Goal: Task Accomplishment & Management: Manage account settings

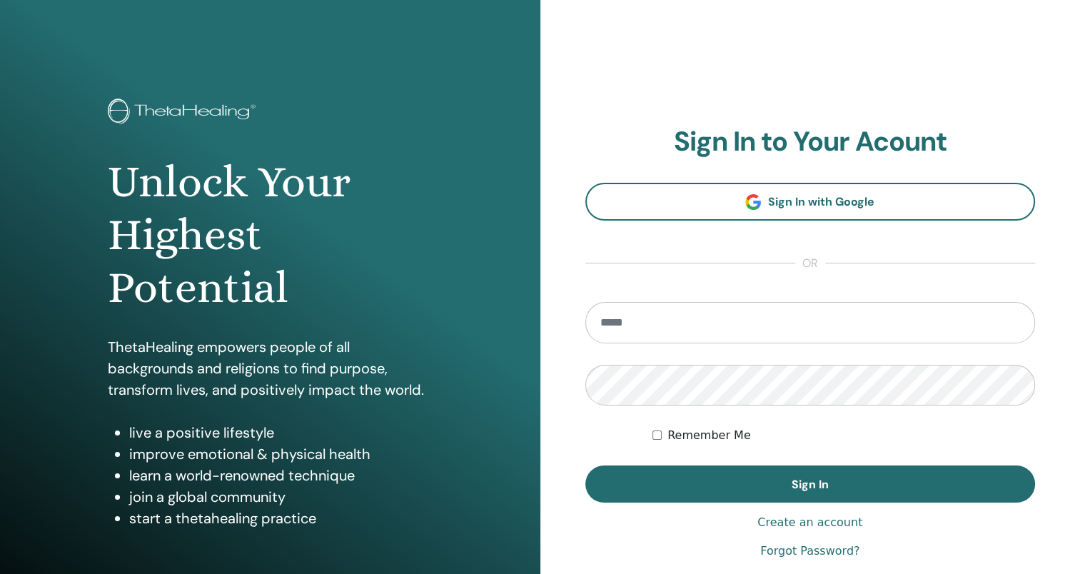
type input "**********"
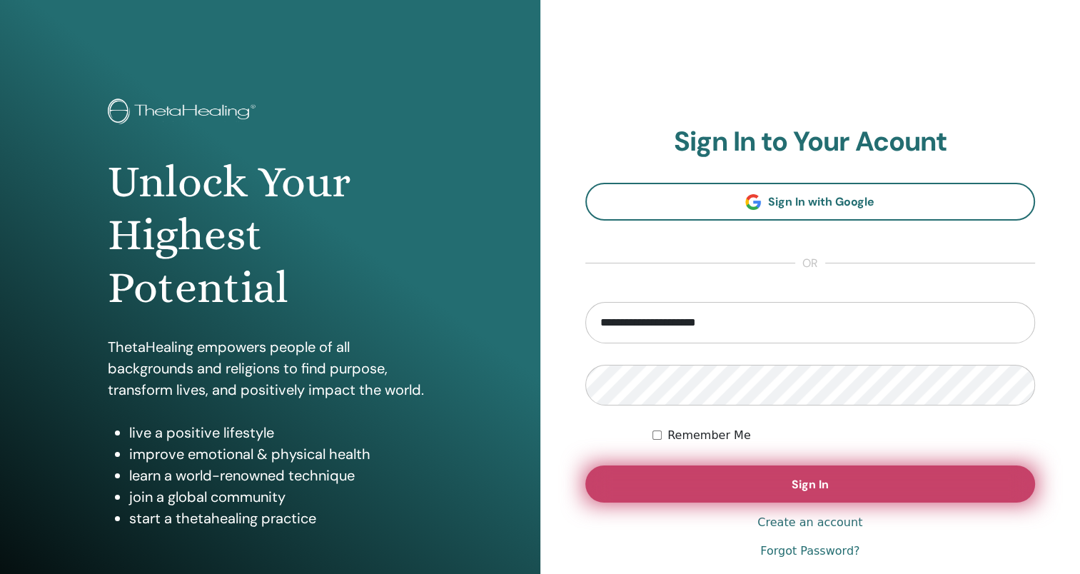
click at [859, 496] on button "Sign In" at bounding box center [810, 483] width 450 height 37
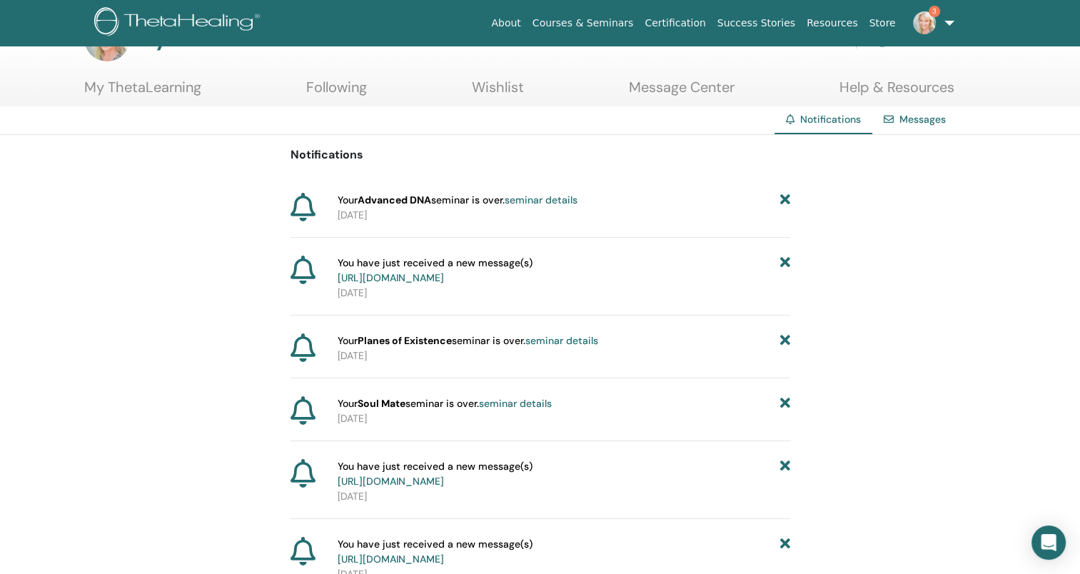
scroll to position [48, 0]
click at [444, 281] on link "[URL][DOMAIN_NAME]" at bounding box center [391, 277] width 106 height 13
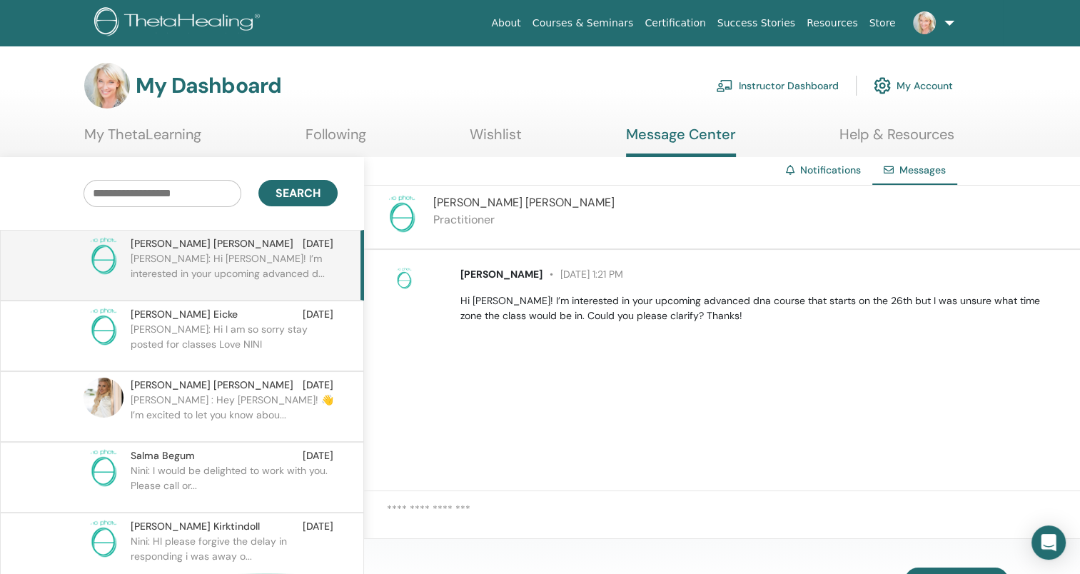
click at [303, 333] on p "Nini: Hi I am so sorry stay posted for classes Love NINI" at bounding box center [234, 343] width 207 height 43
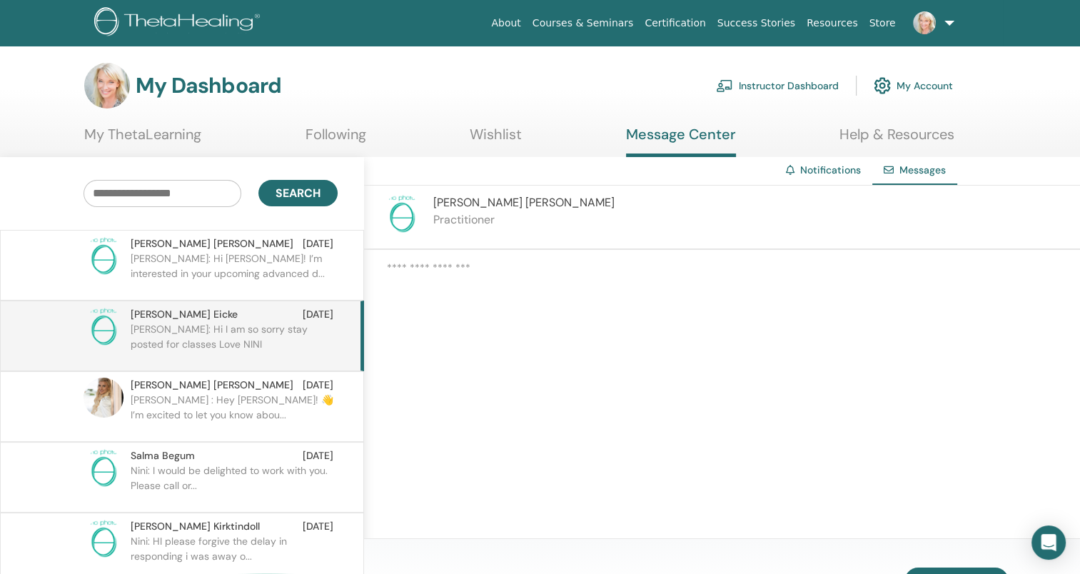
scroll to position [32, 0]
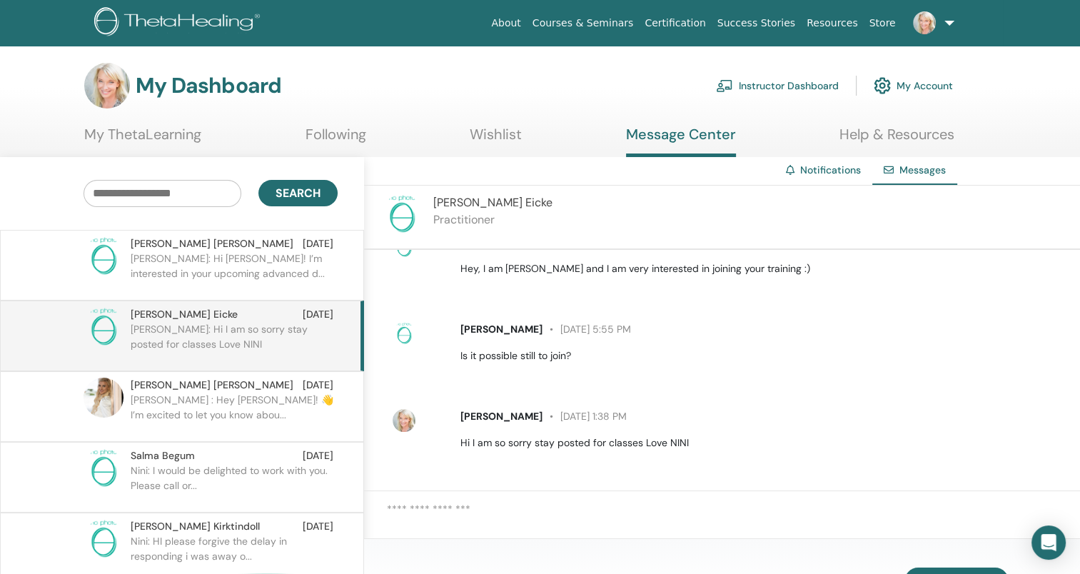
click at [266, 465] on p "Nini: I would be delighted to work with you. Please call or..." at bounding box center [234, 484] width 207 height 43
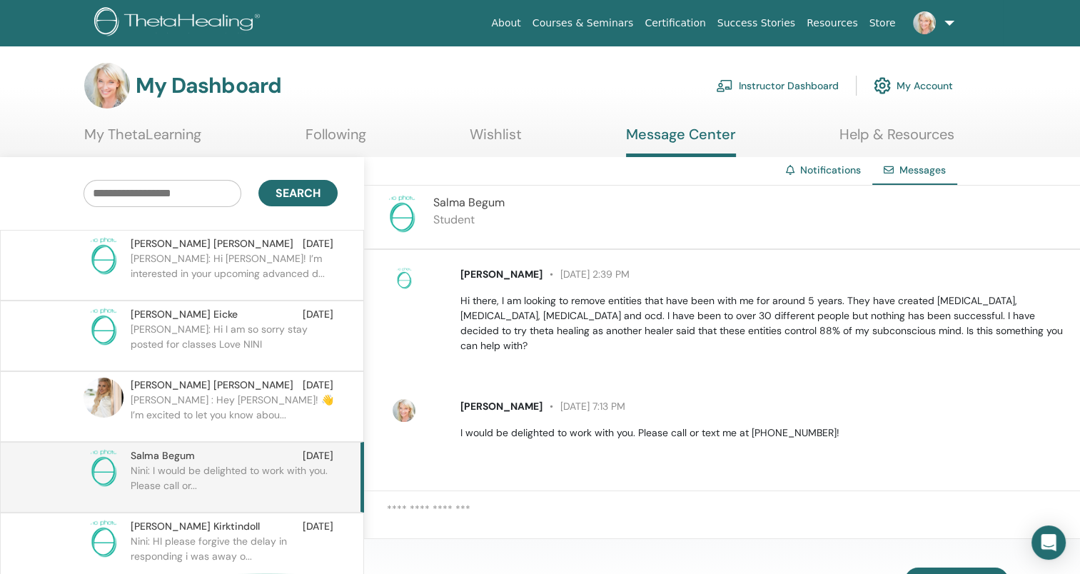
click at [193, 186] on input "text" at bounding box center [163, 193] width 158 height 27
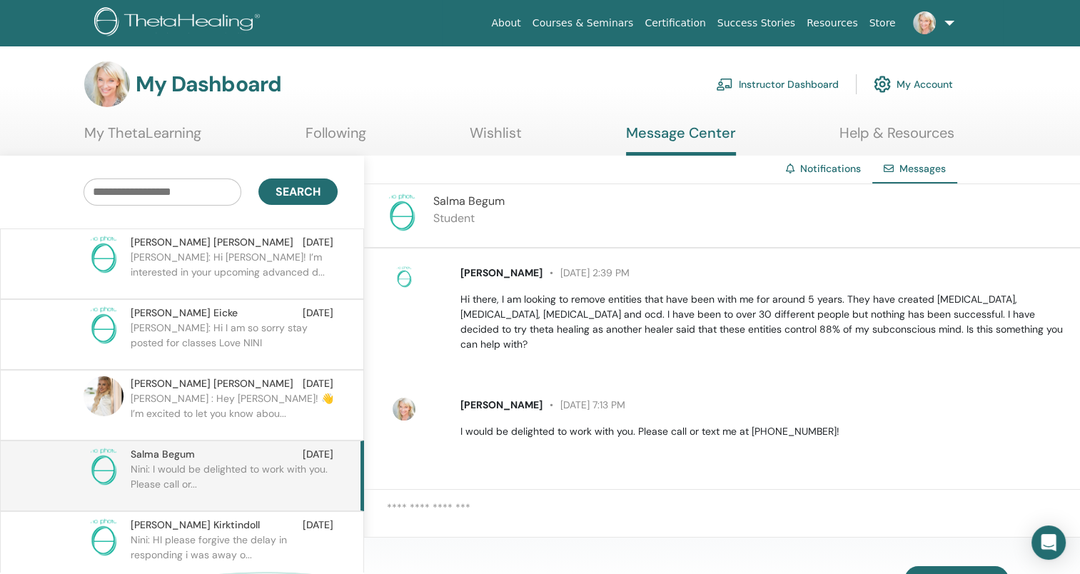
scroll to position [6, 0]
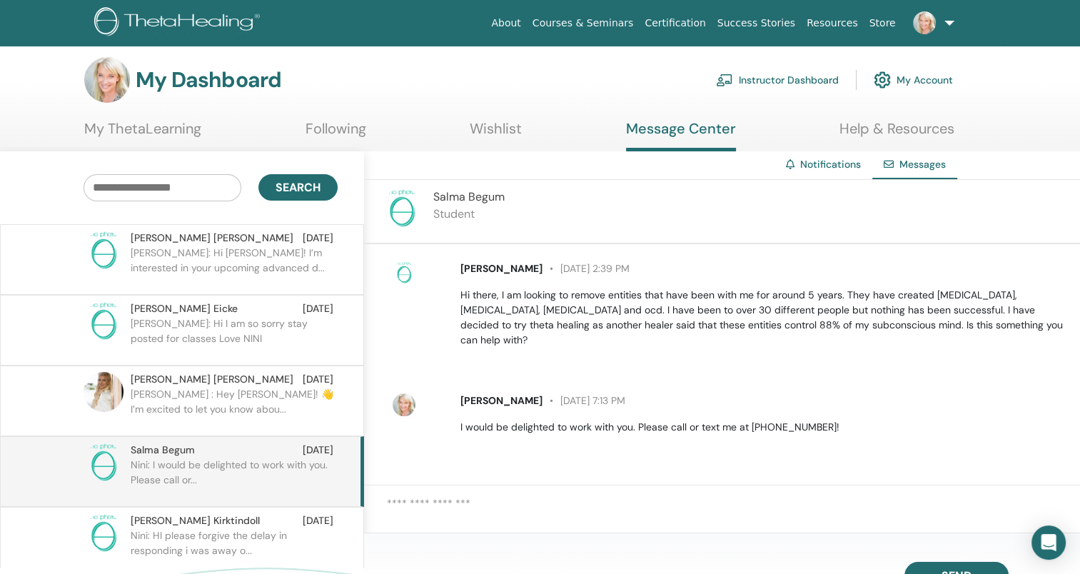
click at [812, 82] on link "Instructor Dashboard" at bounding box center [777, 79] width 123 height 31
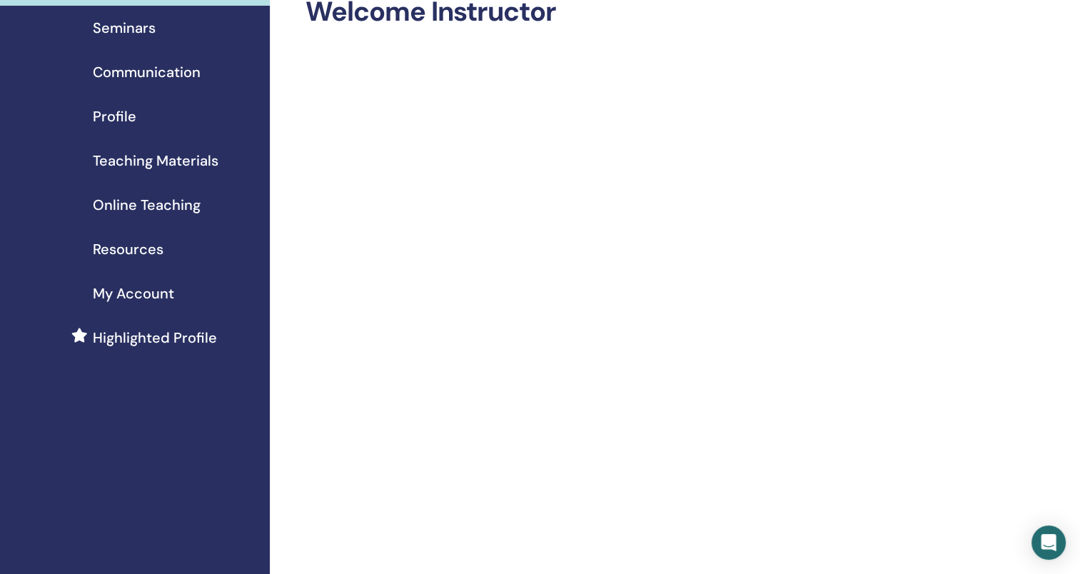
scroll to position [91, 0]
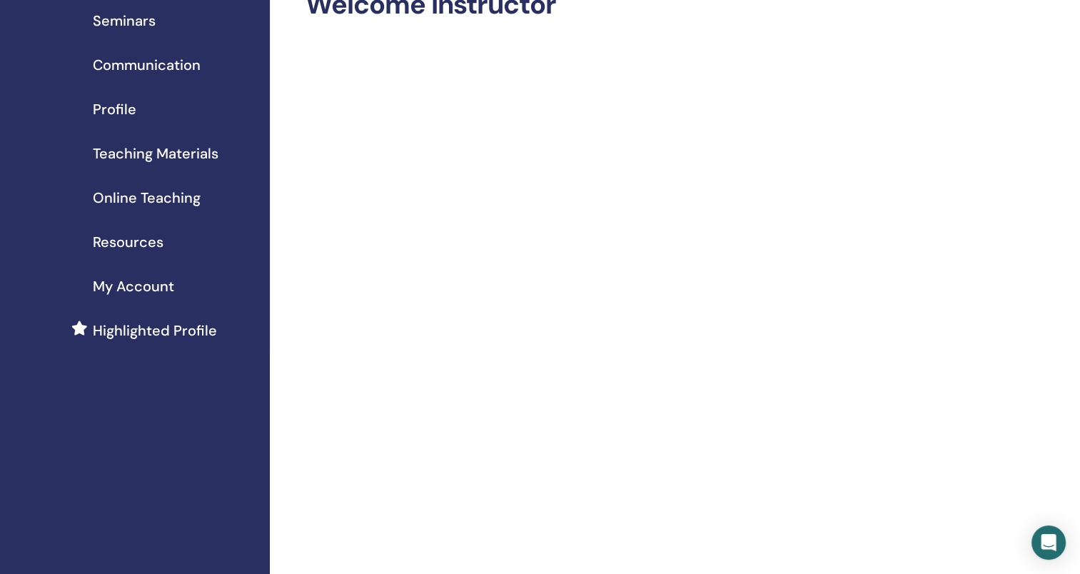
click at [115, 114] on span "Profile" at bounding box center [115, 109] width 44 height 21
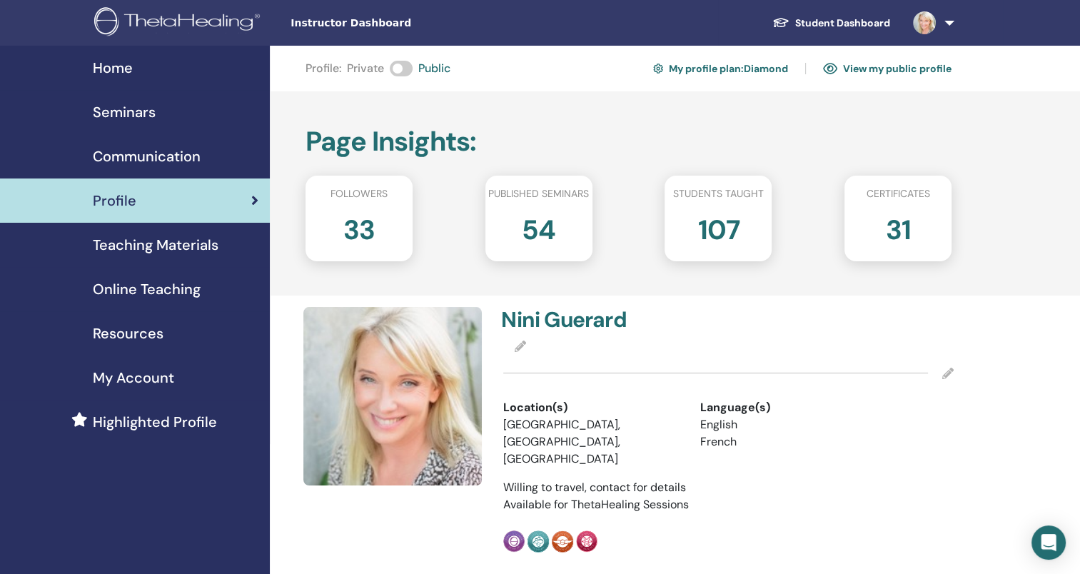
click at [151, 428] on span "Highlighted Profile" at bounding box center [155, 421] width 124 height 21
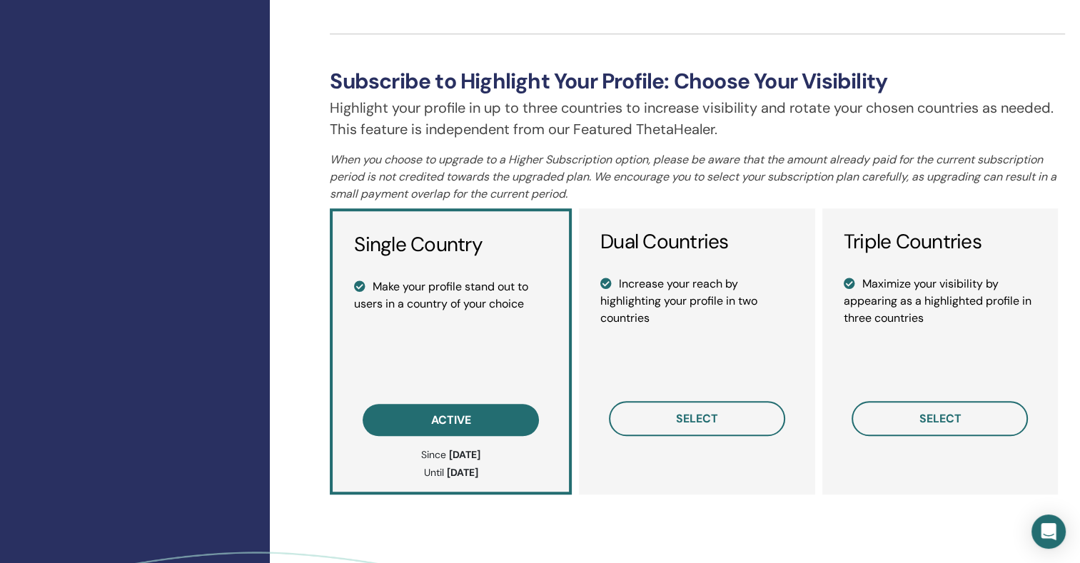
scroll to position [935, 0]
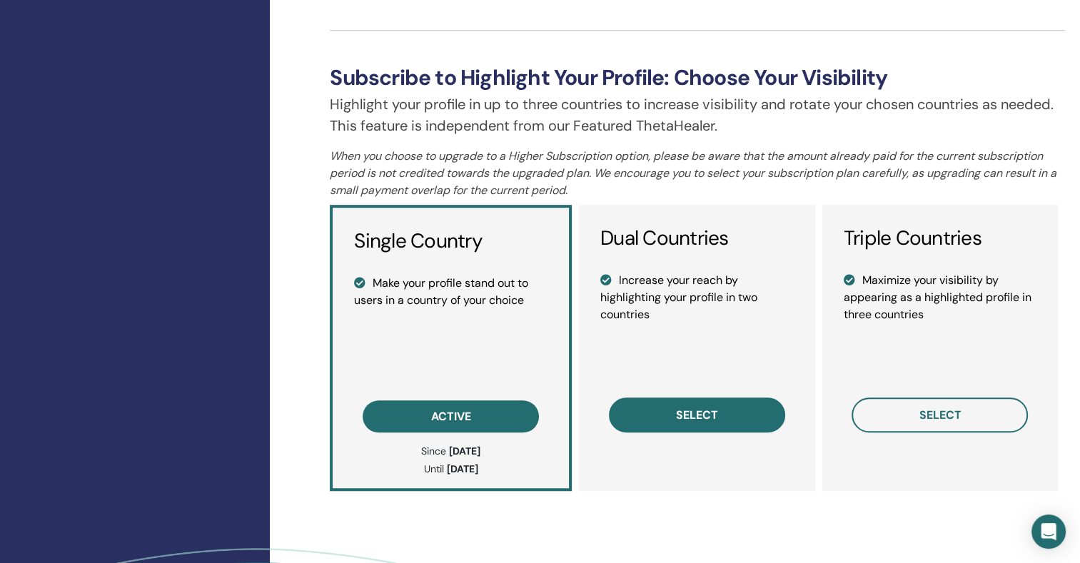
click at [720, 420] on button "select" at bounding box center [697, 415] width 176 height 35
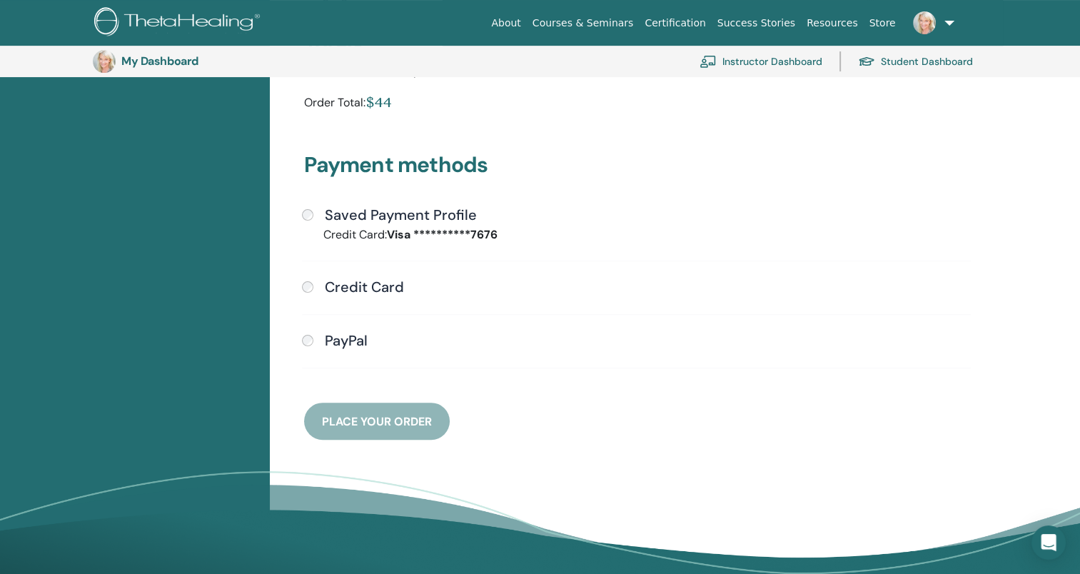
click at [738, 359] on div "**********" at bounding box center [636, 295] width 686 height 179
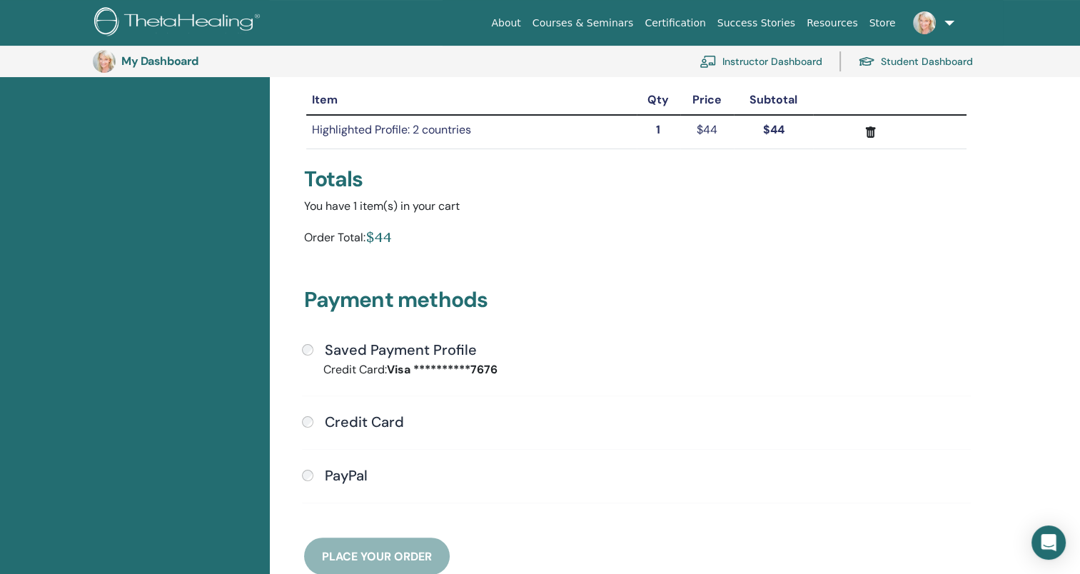
scroll to position [173, 0]
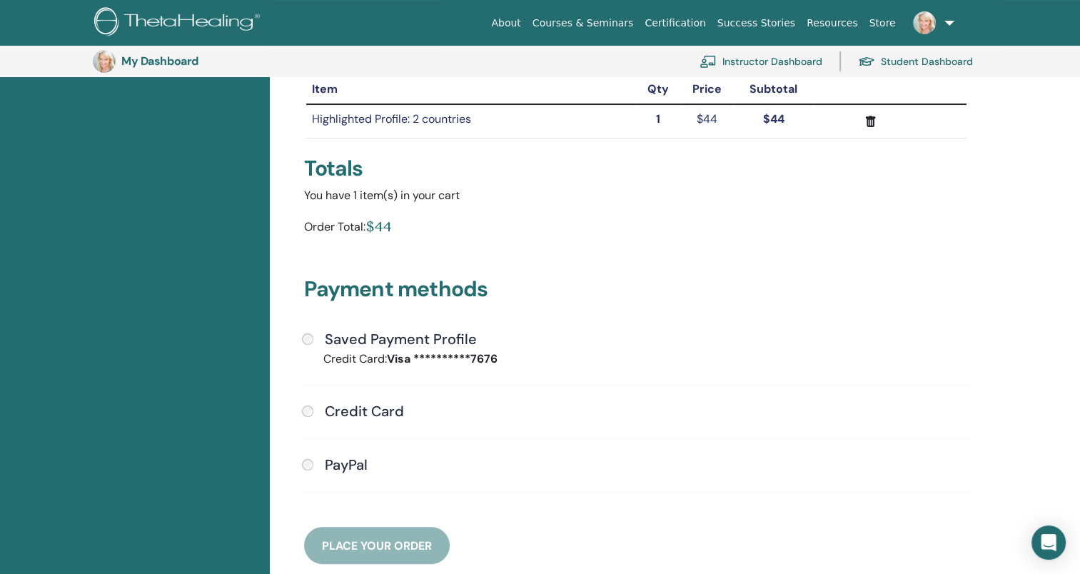
click at [652, 424] on div "**********" at bounding box center [636, 419] width 686 height 179
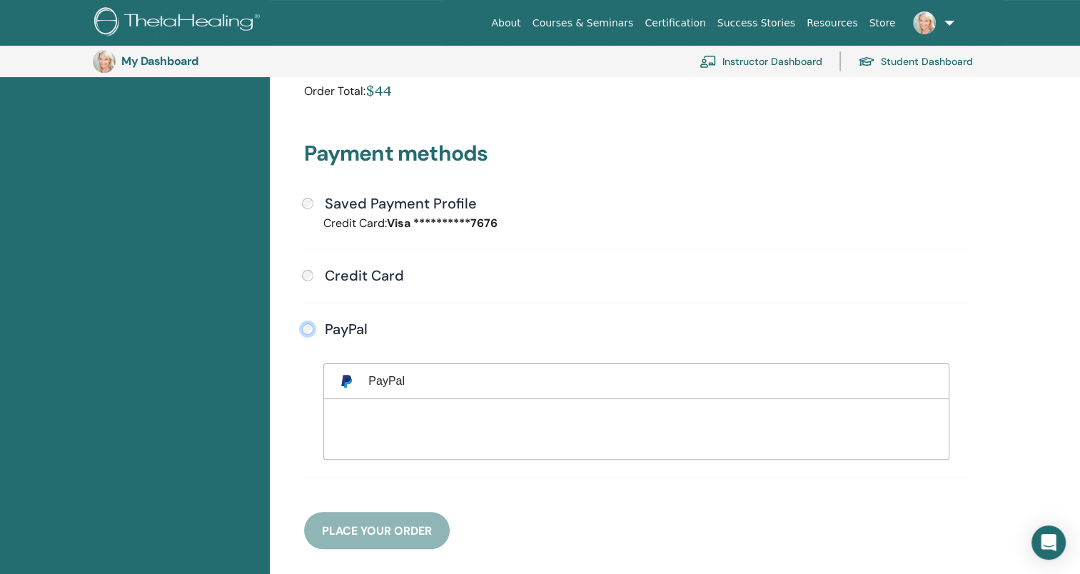
scroll to position [312, 0]
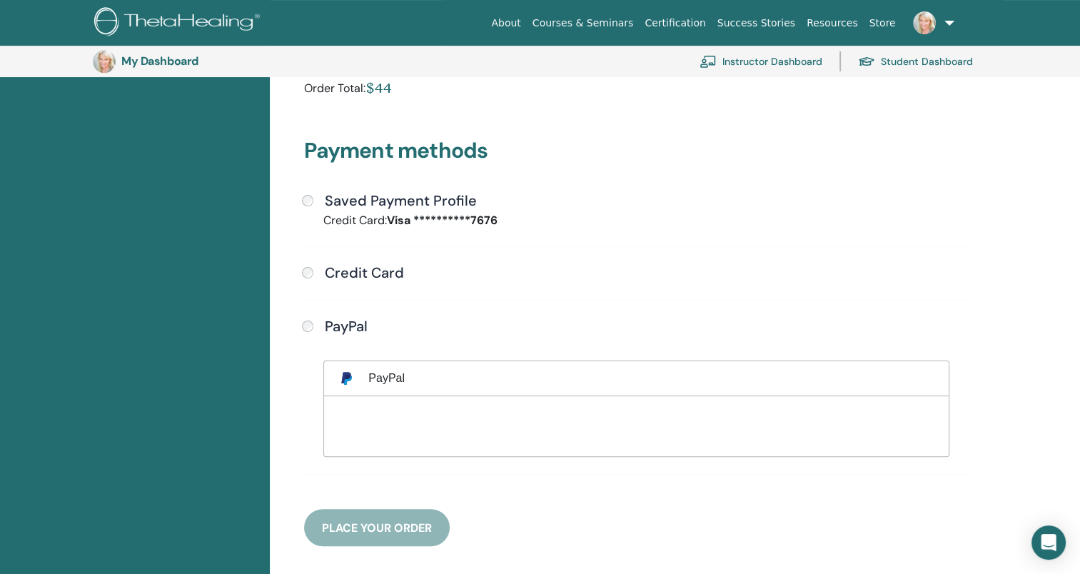
click at [391, 535] on div "**********" at bounding box center [637, 325] width 682 height 443
click at [394, 535] on div "**********" at bounding box center [637, 325] width 682 height 443
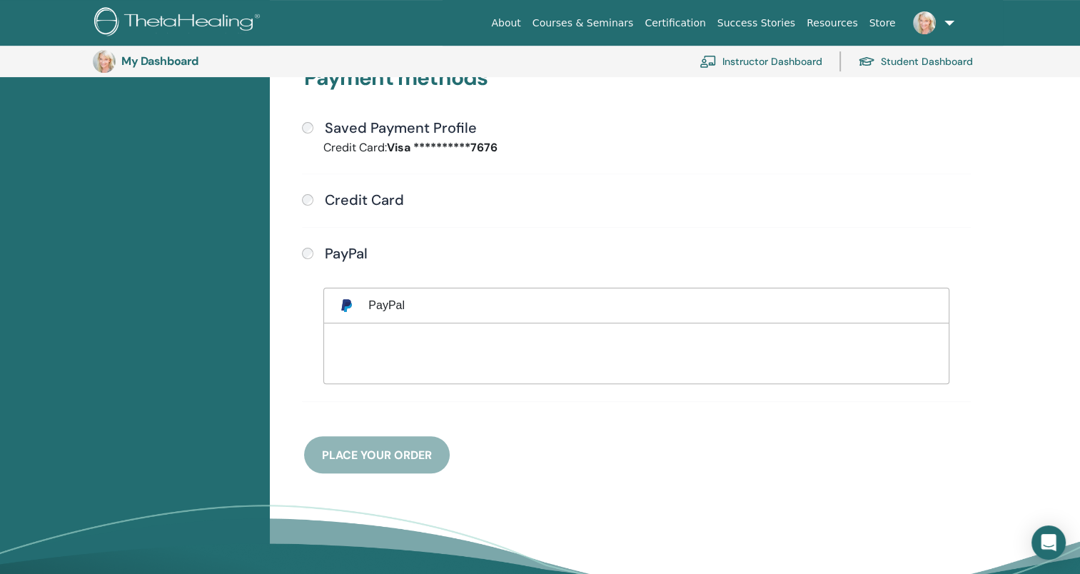
scroll to position [383, 0]
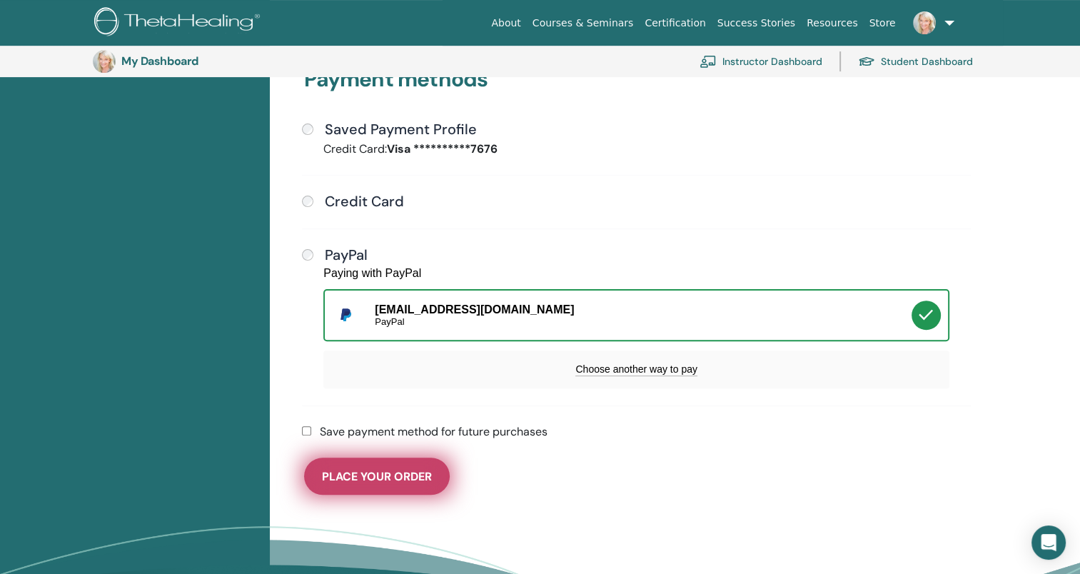
click at [394, 481] on button "Place Your Order" at bounding box center [377, 476] width 146 height 37
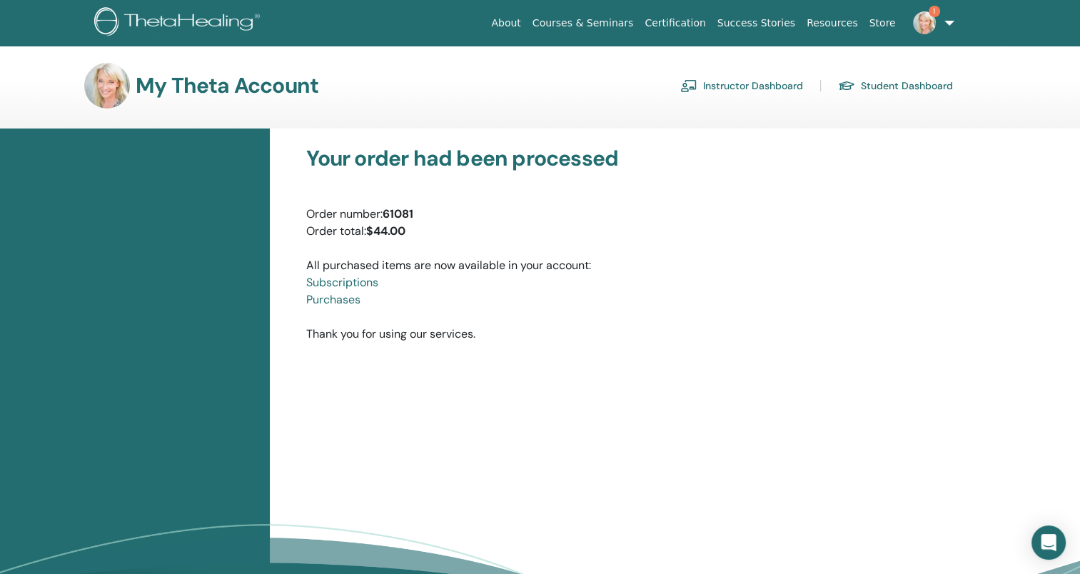
click at [753, 77] on link "Instructor Dashboard" at bounding box center [741, 85] width 123 height 23
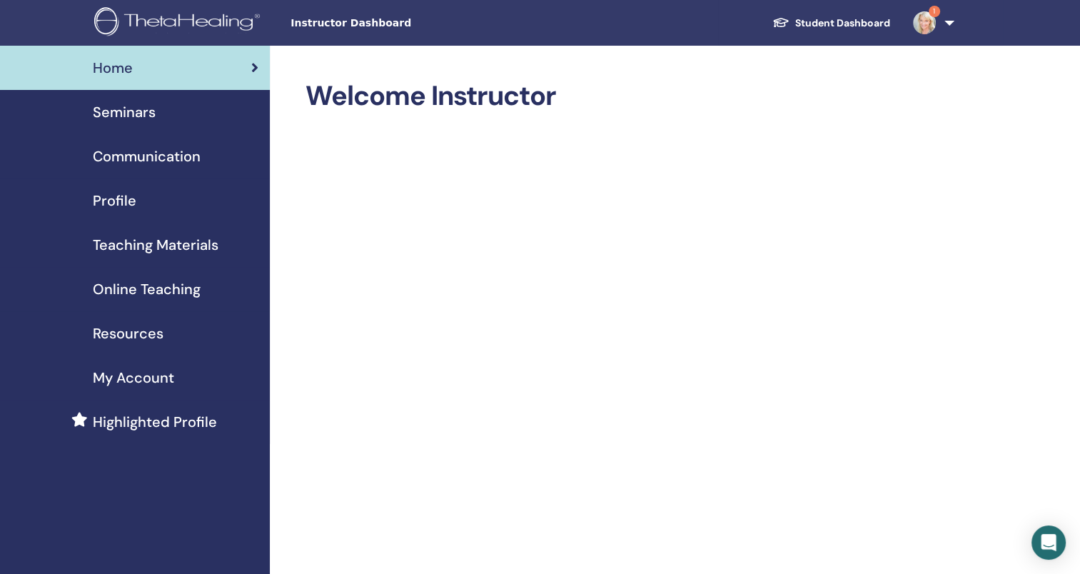
click at [131, 208] on span "Profile" at bounding box center [115, 200] width 44 height 21
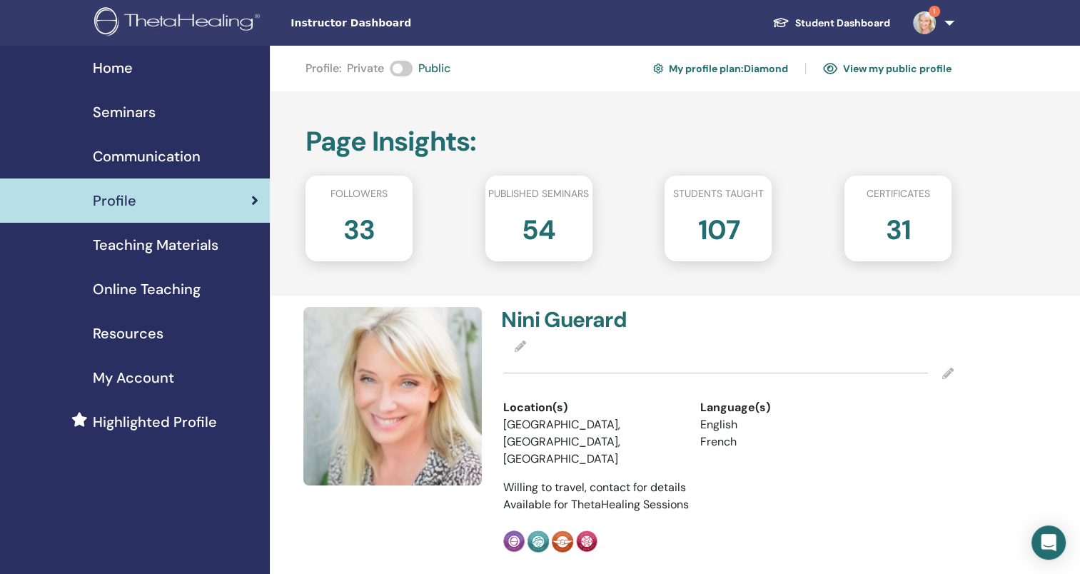
click at [146, 123] on link "Seminars" at bounding box center [135, 112] width 270 height 44
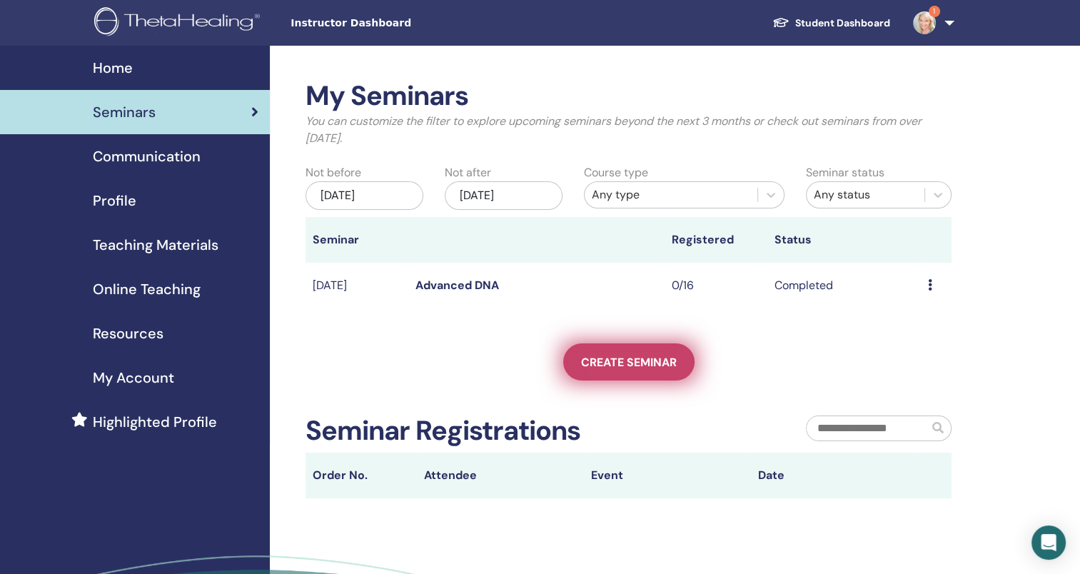
click at [635, 355] on span "Create seminar" at bounding box center [629, 362] width 96 height 15
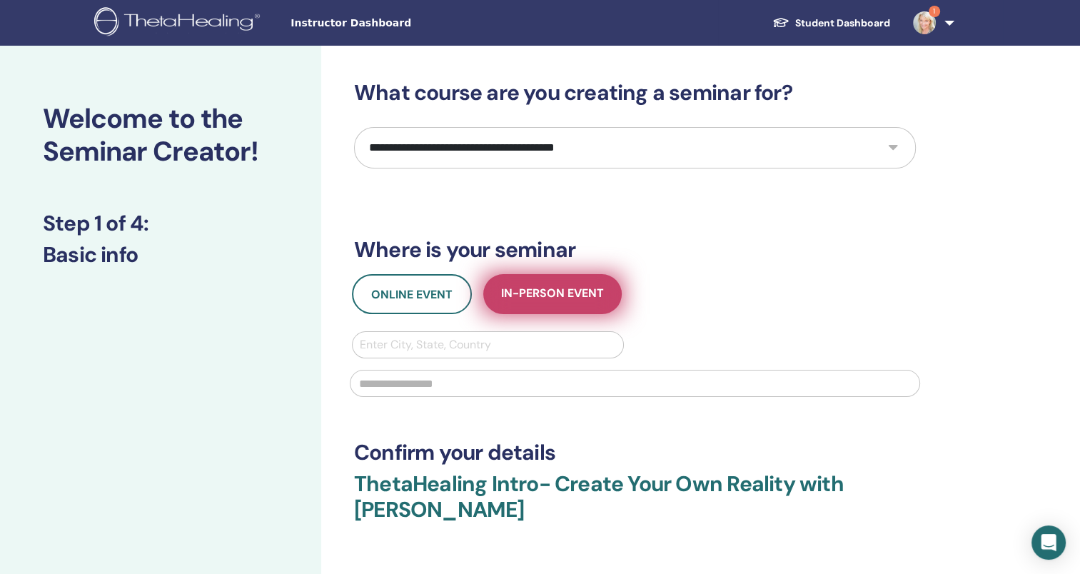
click at [571, 298] on span "In-Person Event" at bounding box center [552, 295] width 103 height 18
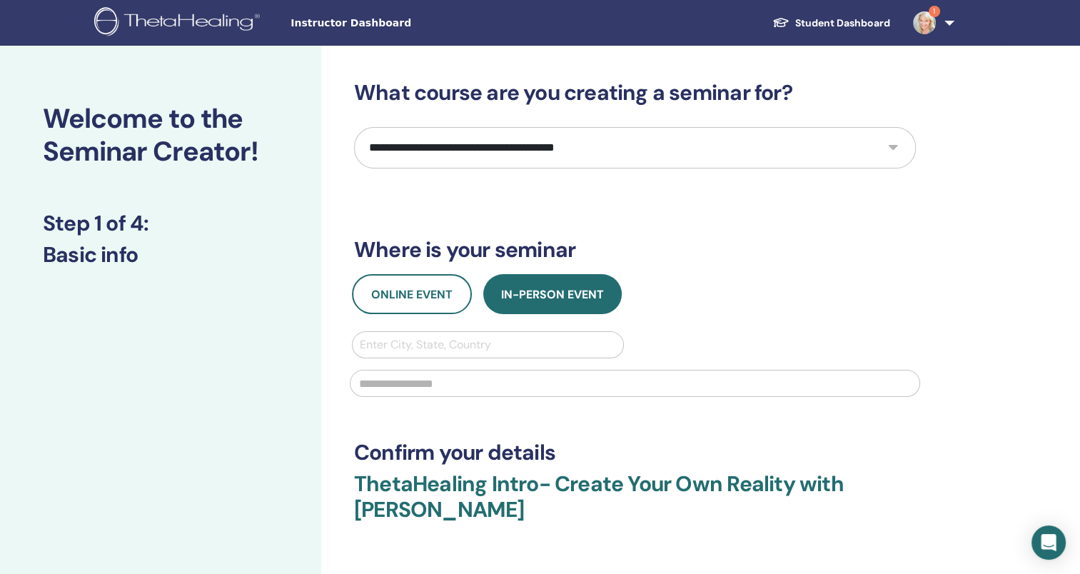
click at [886, 156] on select "**********" at bounding box center [635, 147] width 562 height 41
select select "*"
click at [354, 127] on select "**********" at bounding box center [635, 147] width 562 height 41
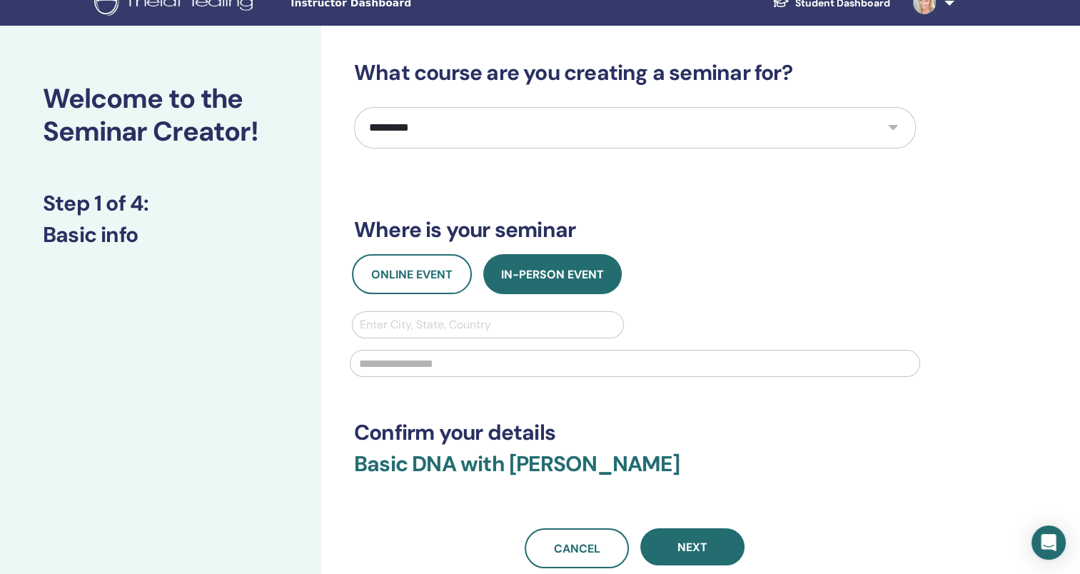
scroll to position [24, 0]
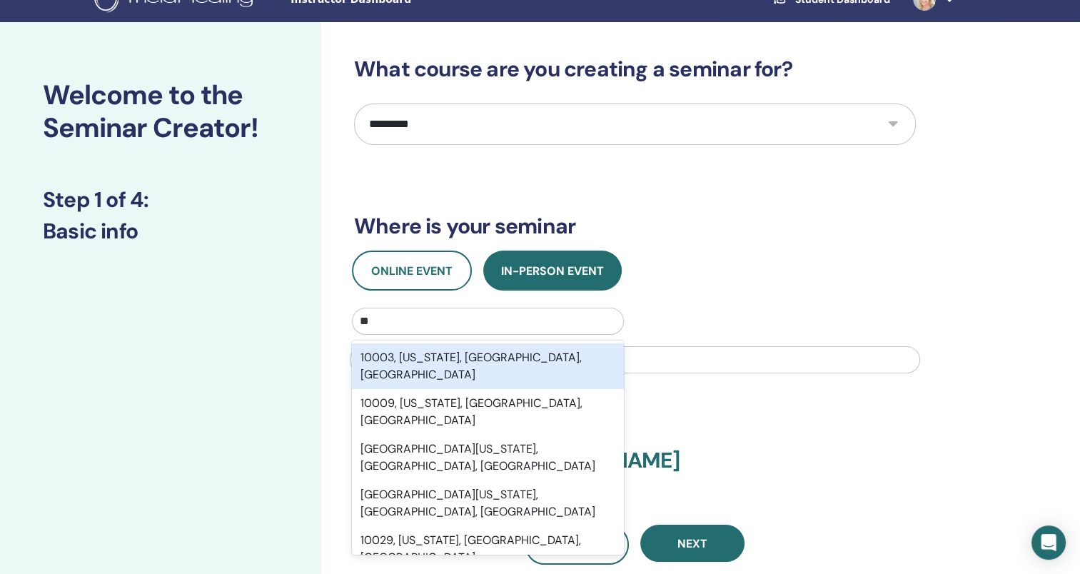
type input "*"
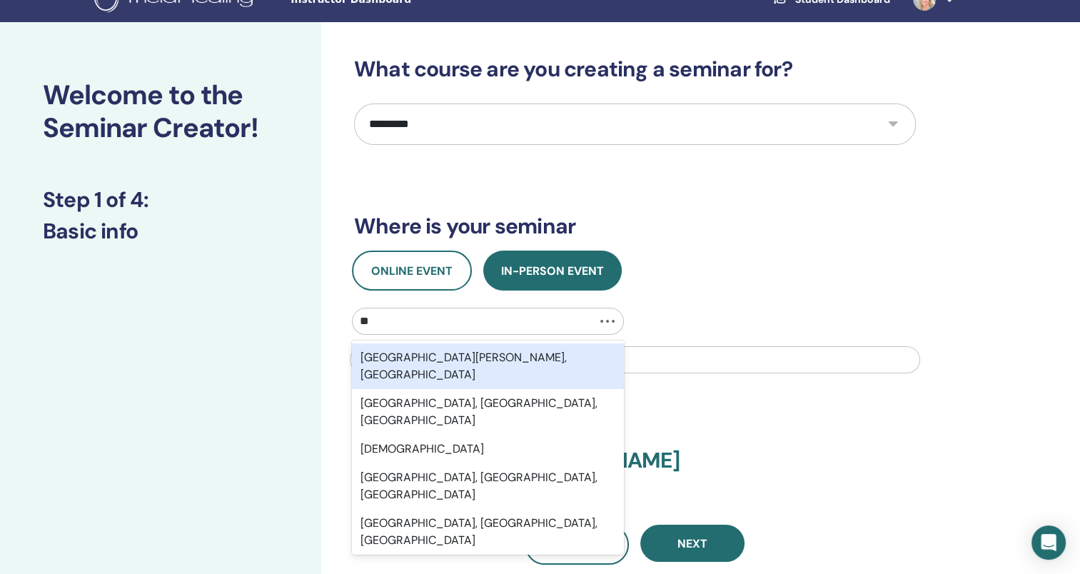
type input "*"
type input "**********"
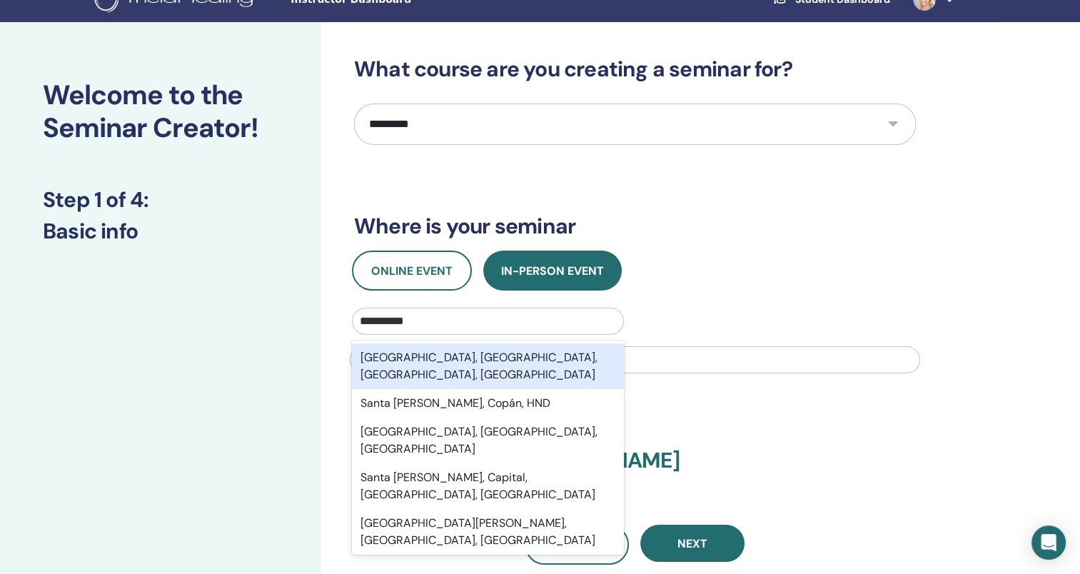
click at [457, 418] on div "Santa Rosa, CA, USA" at bounding box center [488, 441] width 272 height 46
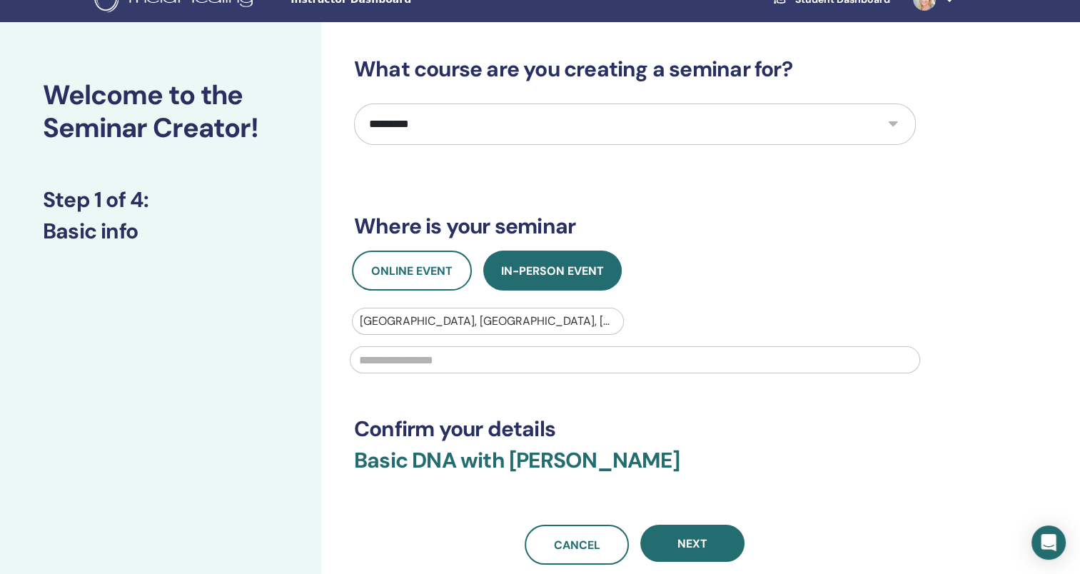
click at [391, 359] on input "text" at bounding box center [635, 359] width 570 height 27
type input "**********"
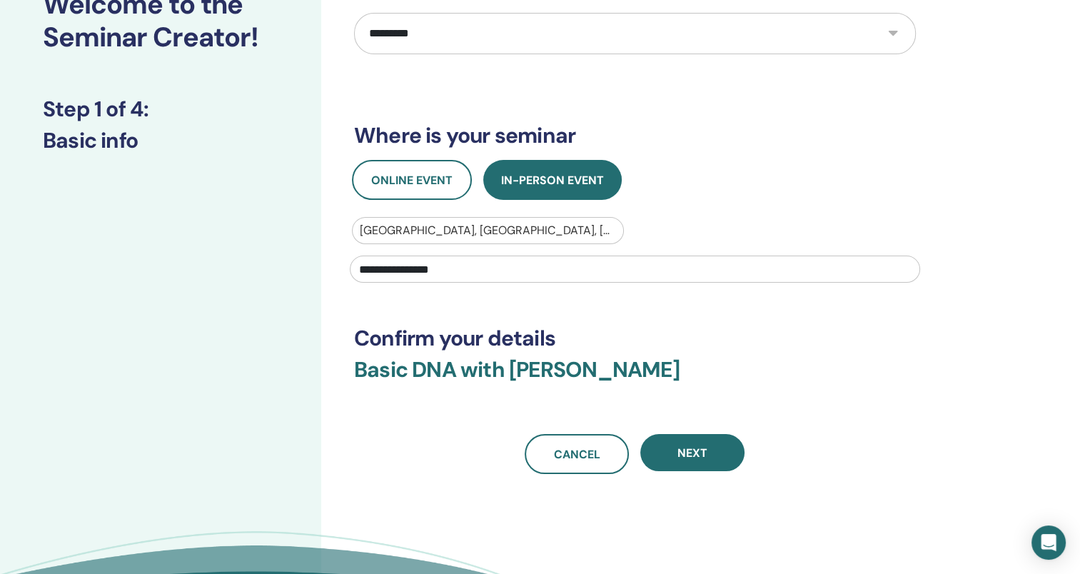
scroll to position [192, 0]
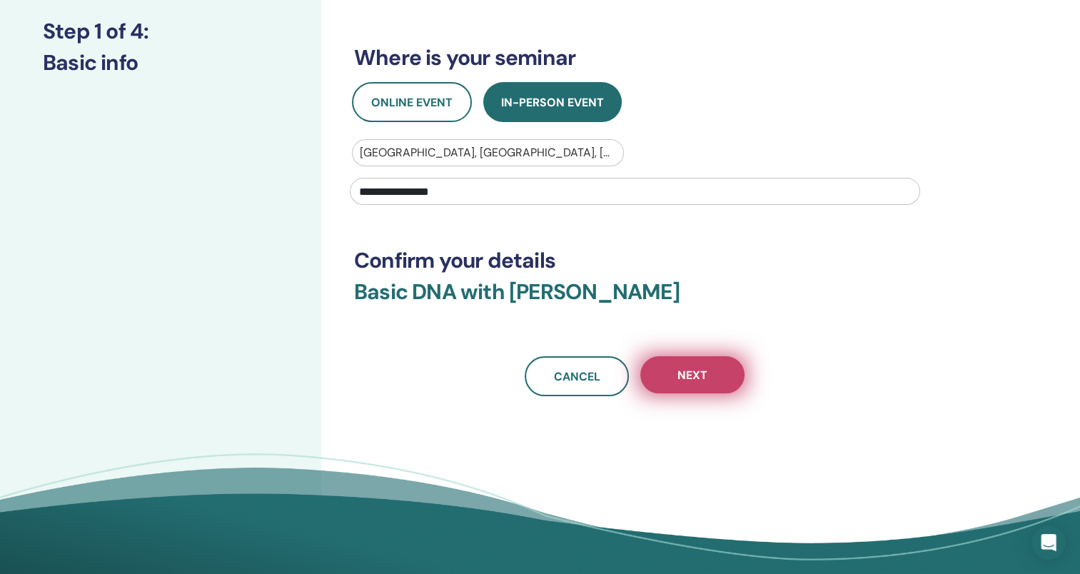
click at [697, 379] on span "Next" at bounding box center [692, 375] width 30 height 15
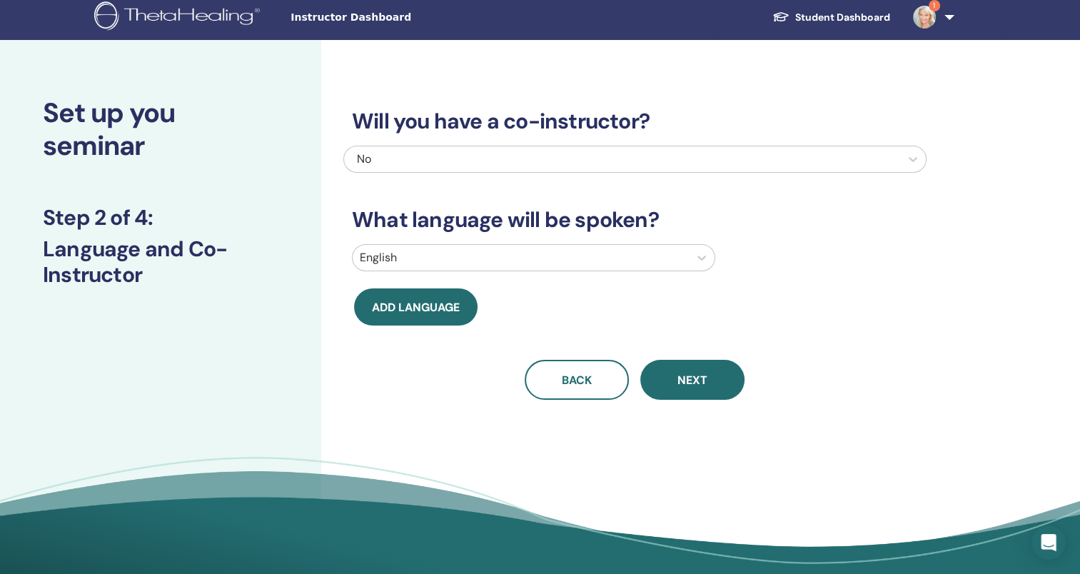
scroll to position [0, 0]
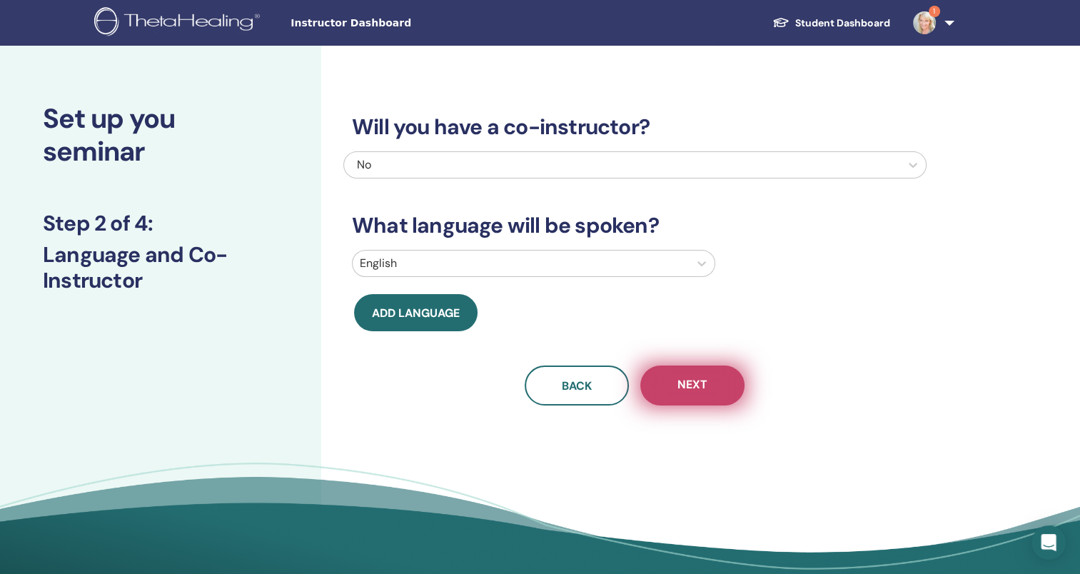
click at [698, 385] on span "Next" at bounding box center [692, 386] width 30 height 18
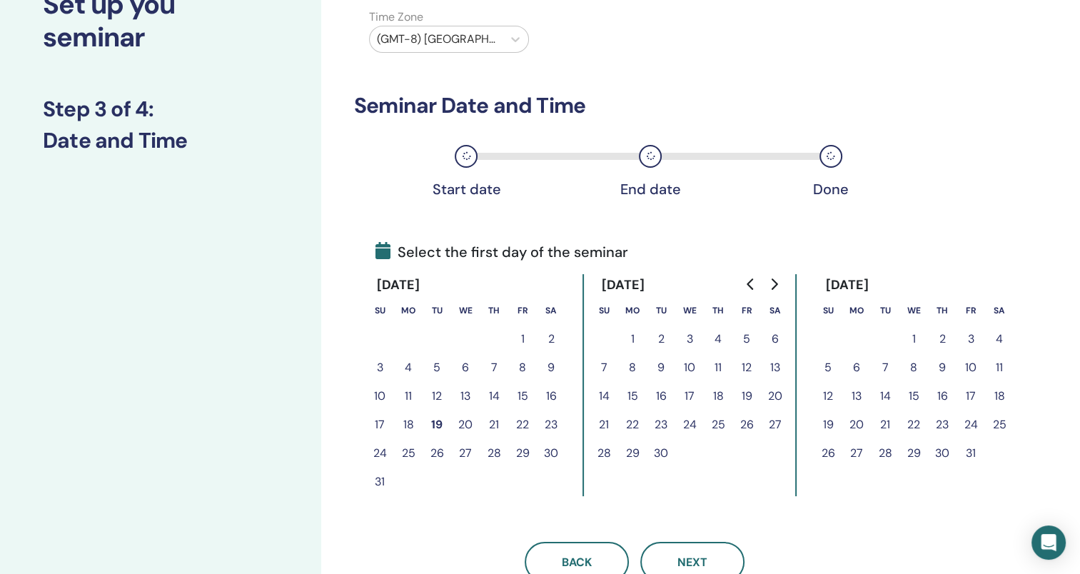
scroll to position [117, 0]
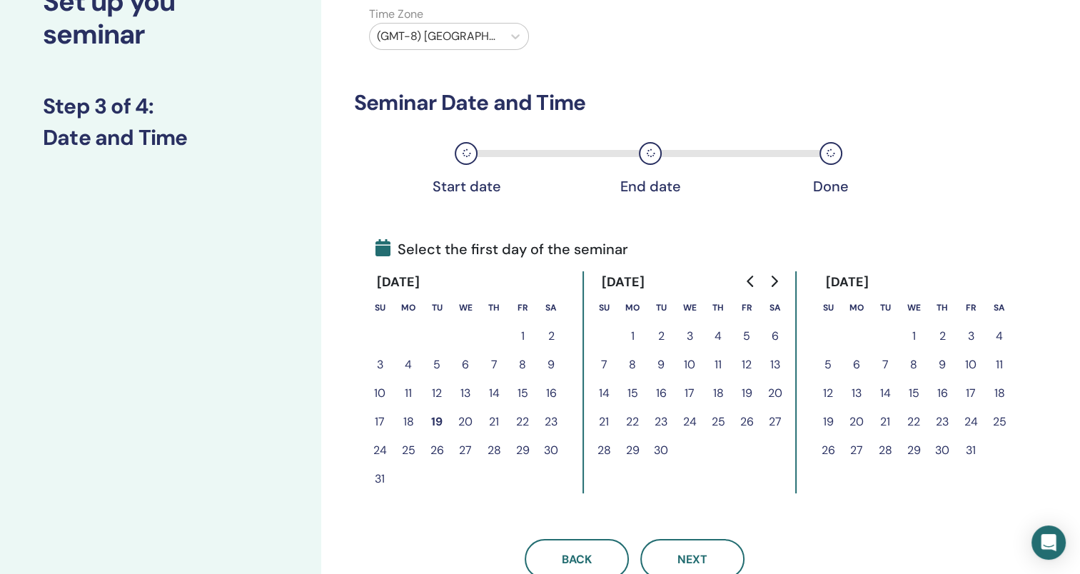
click at [772, 288] on button "Go to next month" at bounding box center [773, 281] width 23 height 29
click at [981, 397] on button "14" at bounding box center [970, 393] width 29 height 29
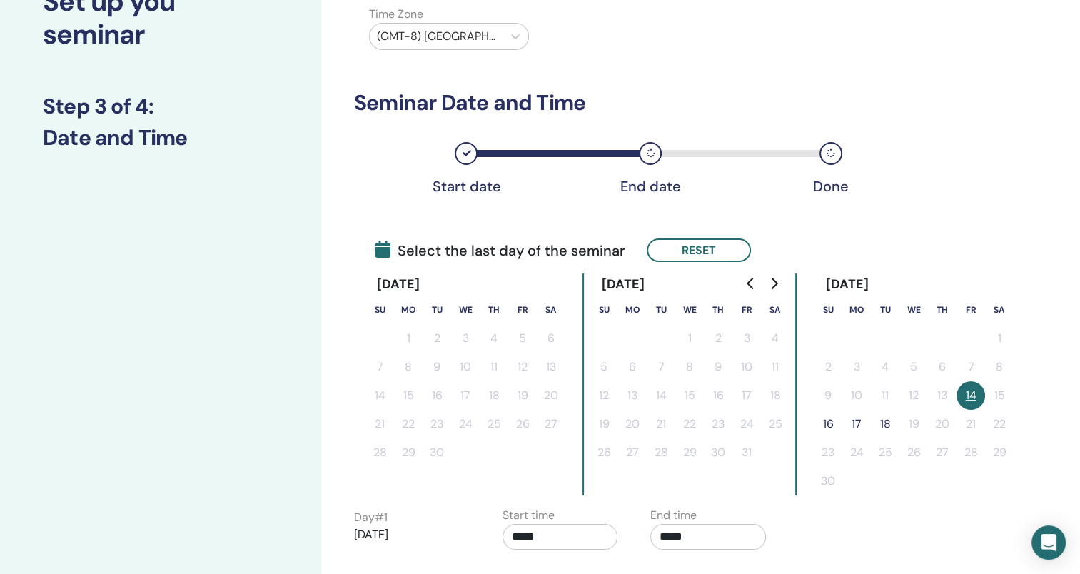
click at [1026, 391] on div "Time Zone Time Zone (GMT-8) US/Alaska Seminar Date and Time Start date End date…" at bounding box center [681, 380] width 720 height 902
click at [839, 424] on button "16" at bounding box center [828, 424] width 29 height 29
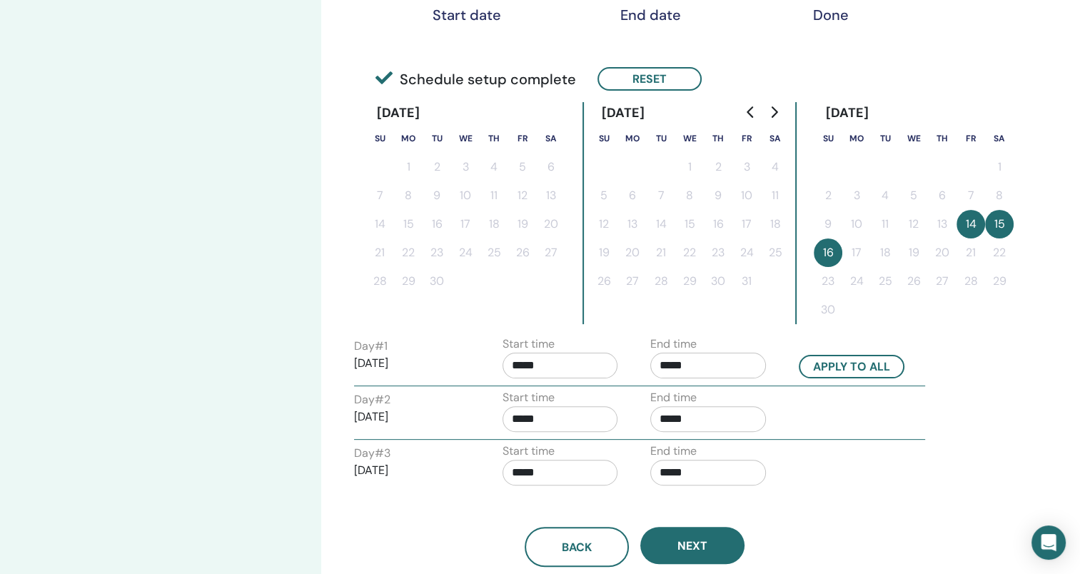
scroll to position [323, 0]
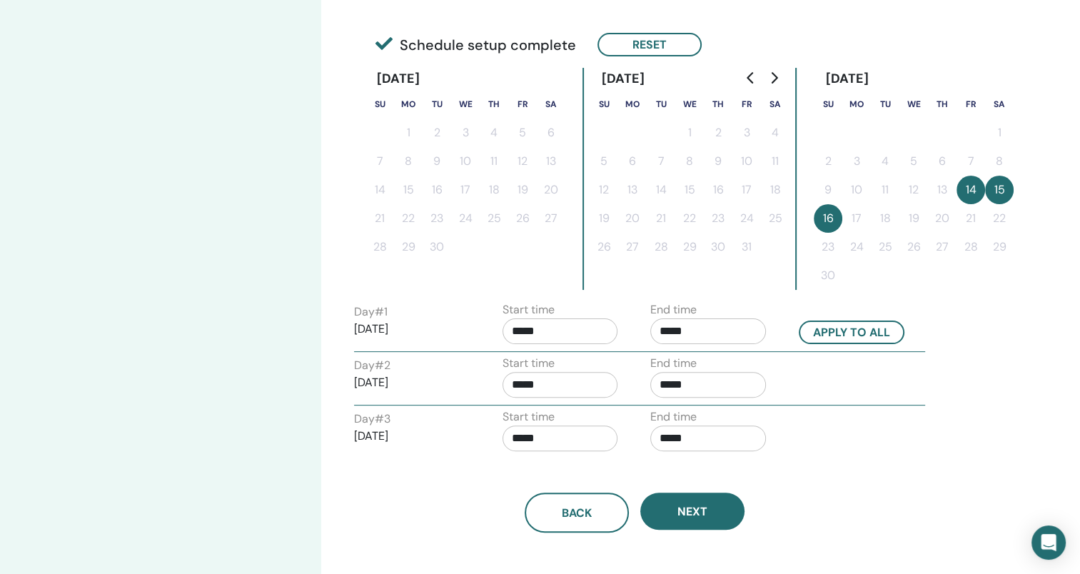
click at [591, 337] on input "*****" at bounding box center [561, 331] width 116 height 26
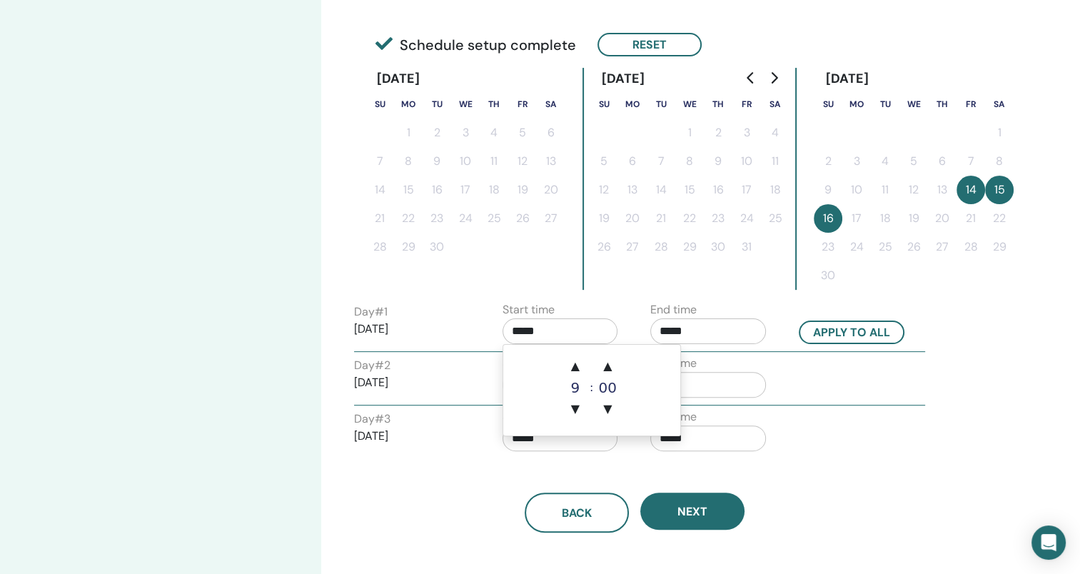
click at [555, 325] on input "*****" at bounding box center [561, 331] width 116 height 26
click at [582, 413] on span "▼" at bounding box center [575, 409] width 29 height 29
click at [568, 361] on span "▲" at bounding box center [575, 366] width 29 height 29
click at [580, 359] on span "▲" at bounding box center [575, 366] width 29 height 29
type input "*****"
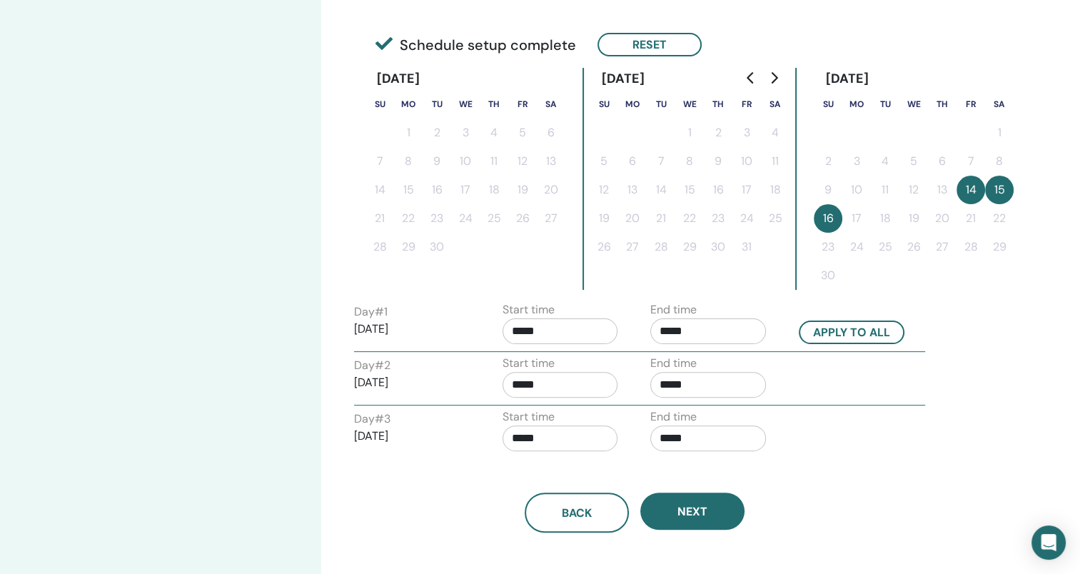
click at [744, 334] on input "*****" at bounding box center [708, 331] width 116 height 26
click at [722, 370] on span "▲" at bounding box center [723, 366] width 29 height 29
type input "*****"
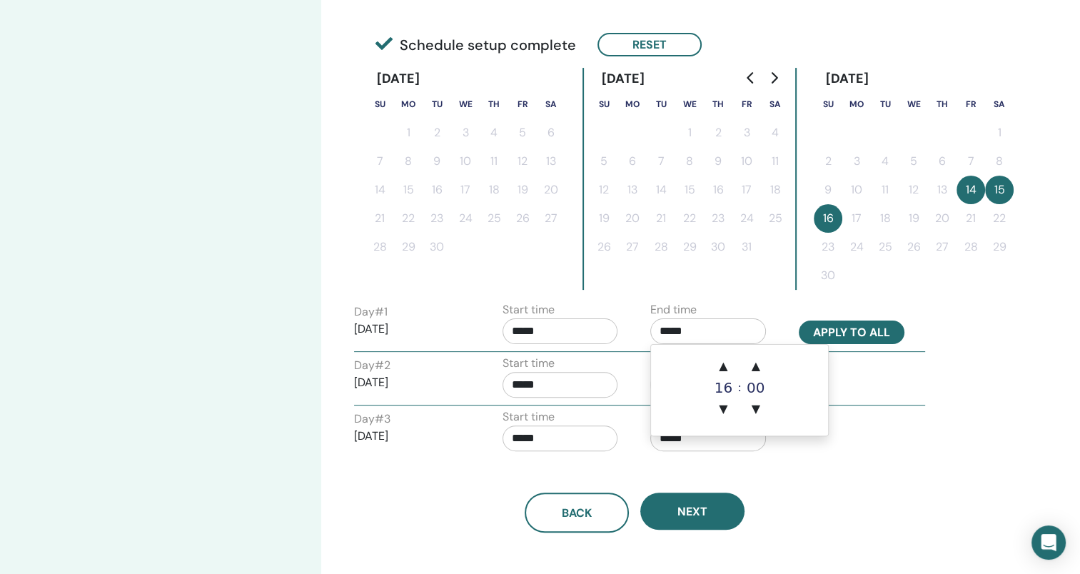
click at [882, 337] on button "Apply to all" at bounding box center [852, 332] width 106 height 24
type input "*****"
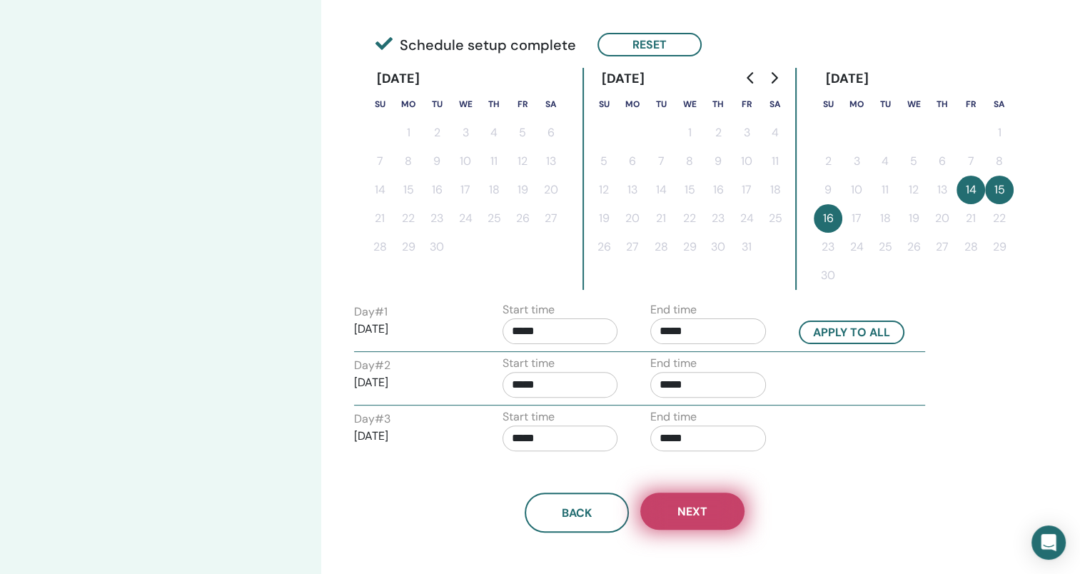
click at [687, 515] on span "Next" at bounding box center [692, 511] width 30 height 15
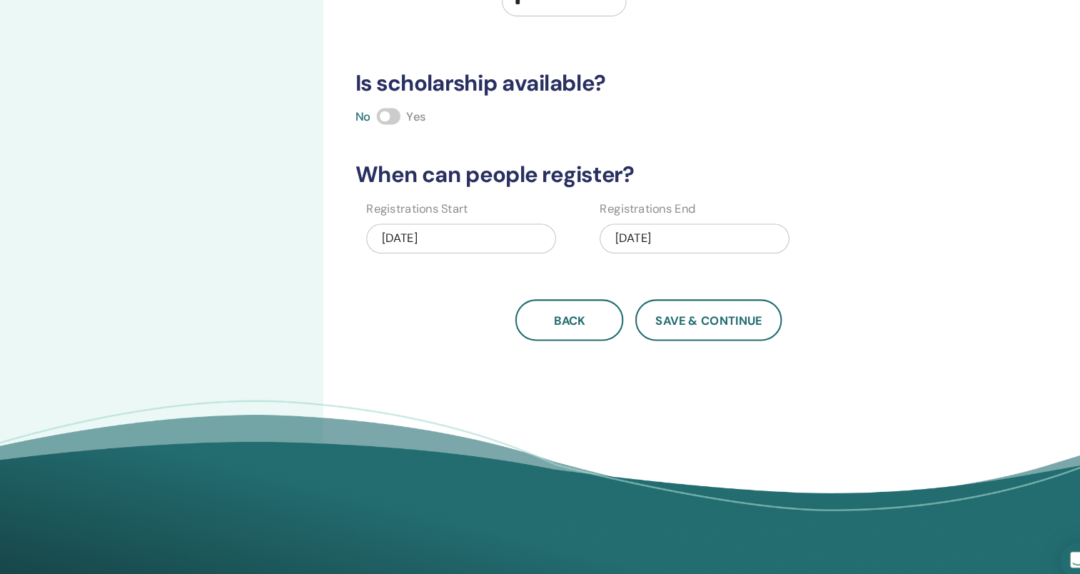
scroll to position [319, 0]
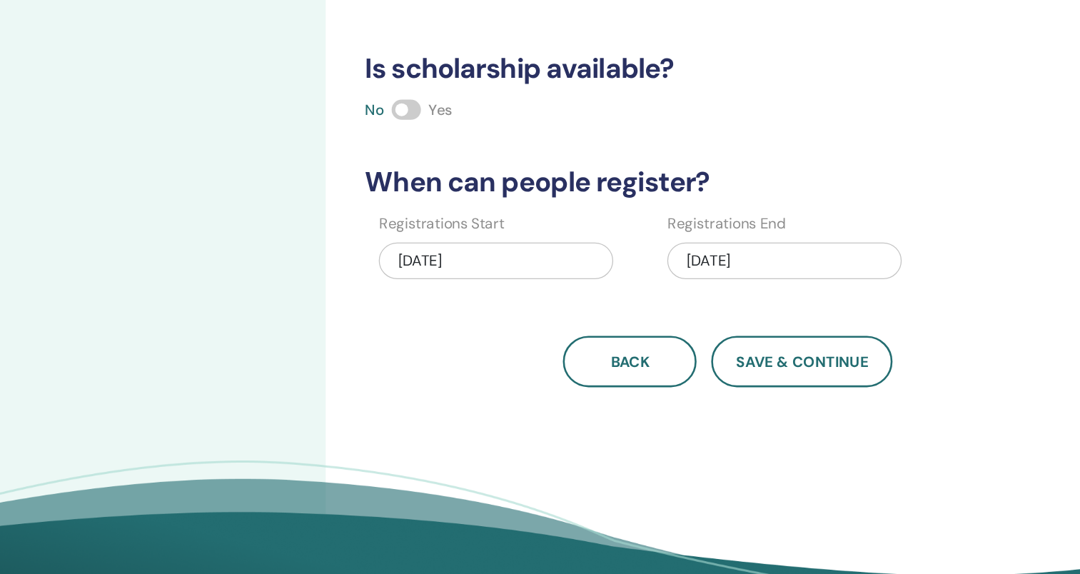
click at [383, 106] on span at bounding box center [384, 114] width 23 height 16
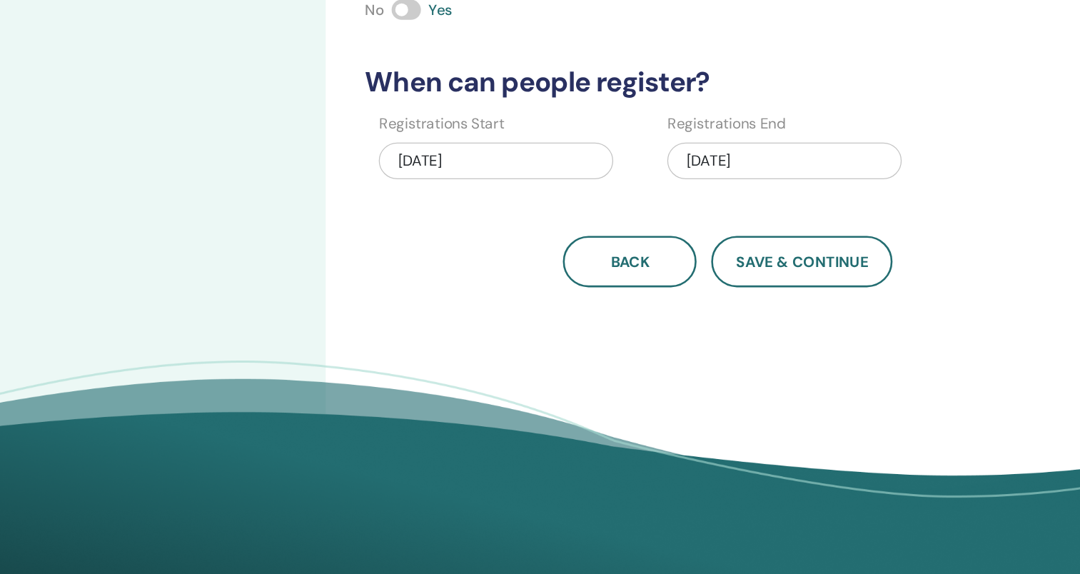
click at [700, 311] on span "Save & Continue" at bounding box center [692, 310] width 103 height 15
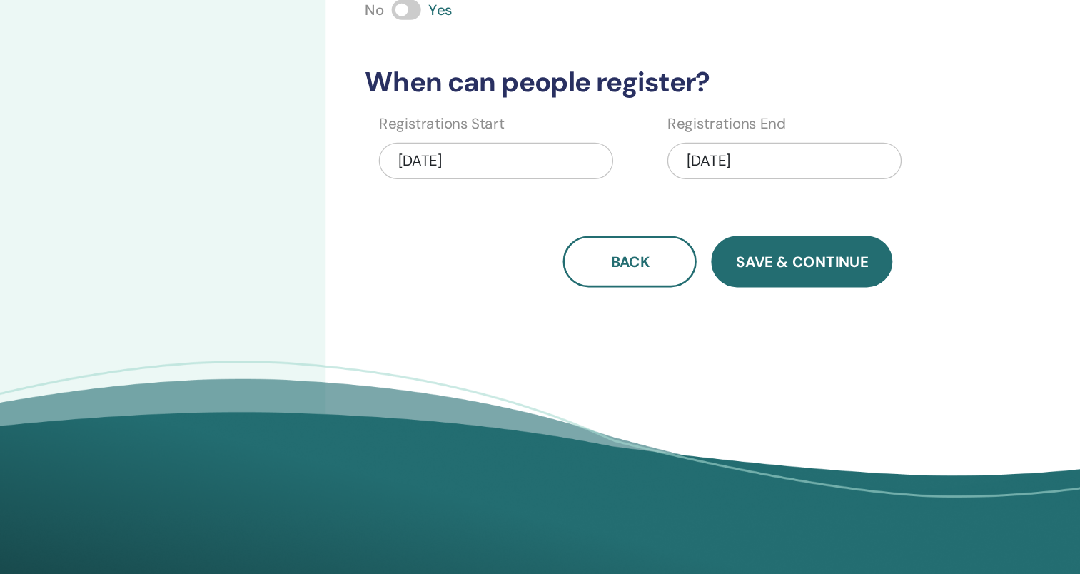
click at [622, 291] on button "Save & Continue" at bounding box center [692, 311] width 141 height 40
click at [738, 318] on button "Save & Continue" at bounding box center [692, 311] width 141 height 40
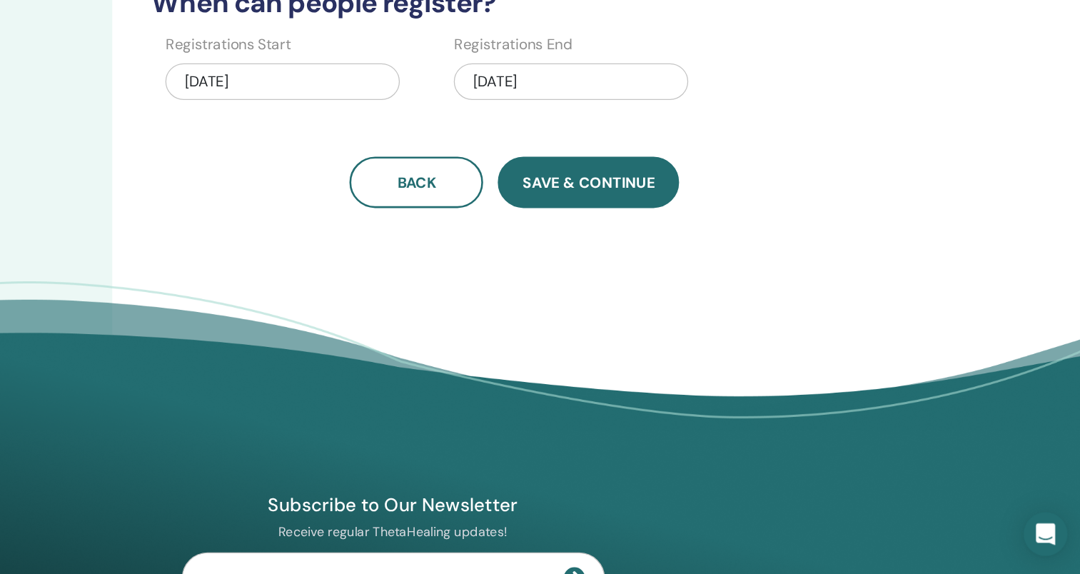
click at [728, 273] on span "Save & Continue" at bounding box center [692, 268] width 103 height 15
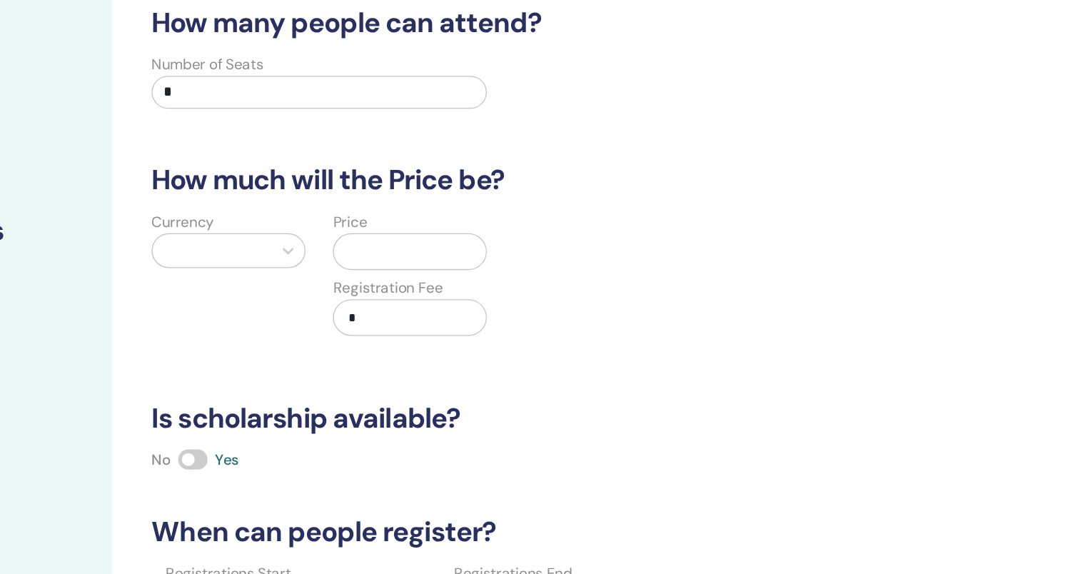
scroll to position [0, 0]
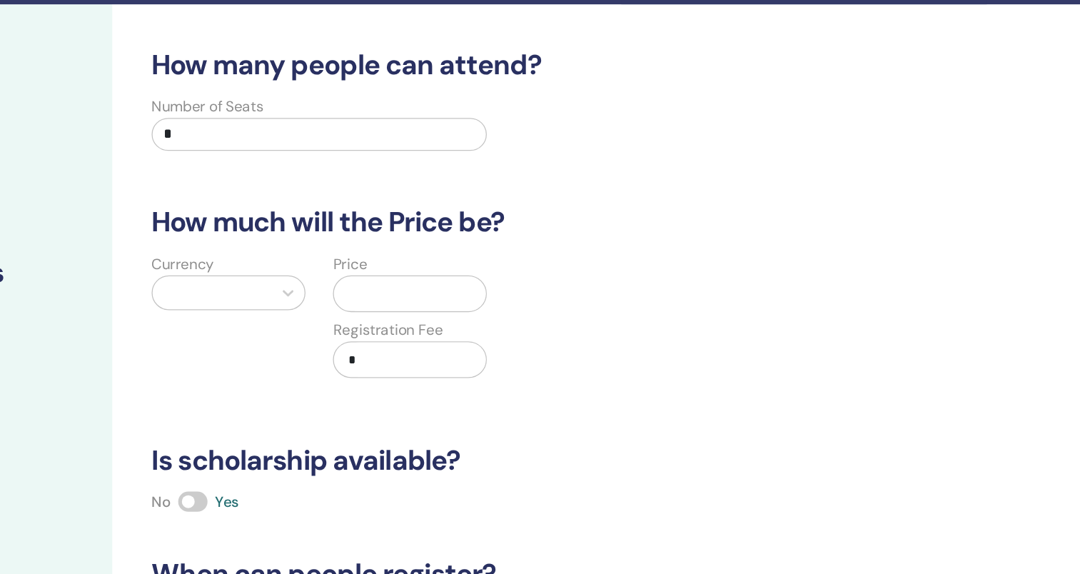
click at [396, 139] on input "*" at bounding box center [482, 147] width 261 height 26
type input "**"
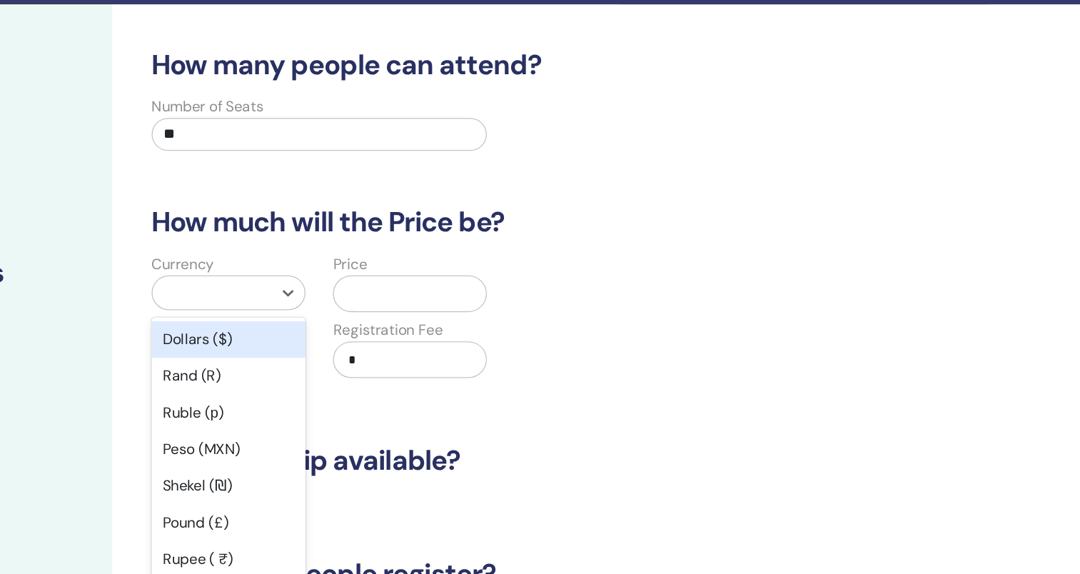
click at [411, 308] on div "Dollars ($)" at bounding box center [412, 307] width 120 height 29
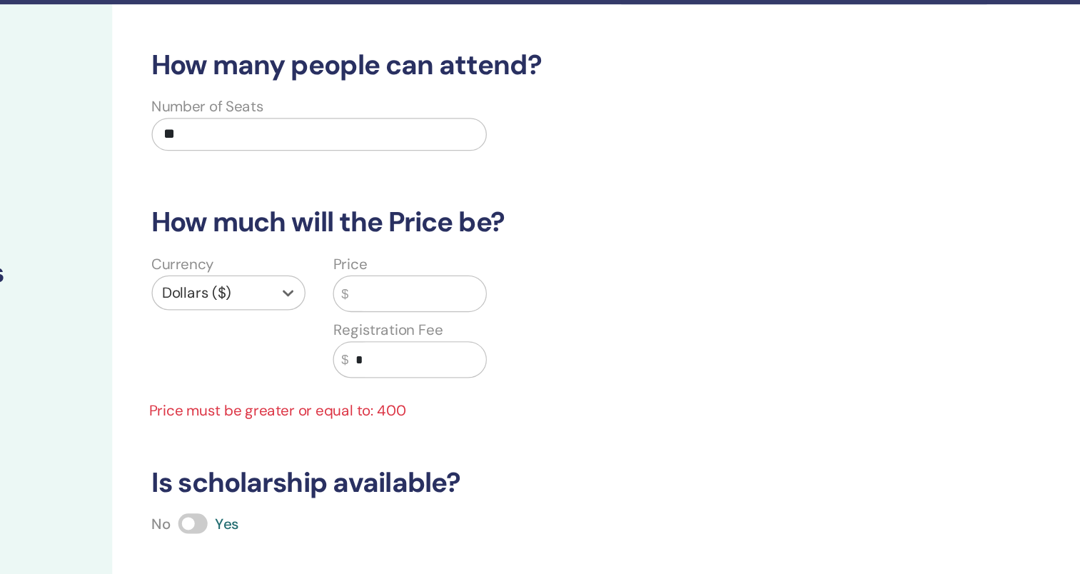
click at [526, 272] on input "text" at bounding box center [558, 271] width 107 height 27
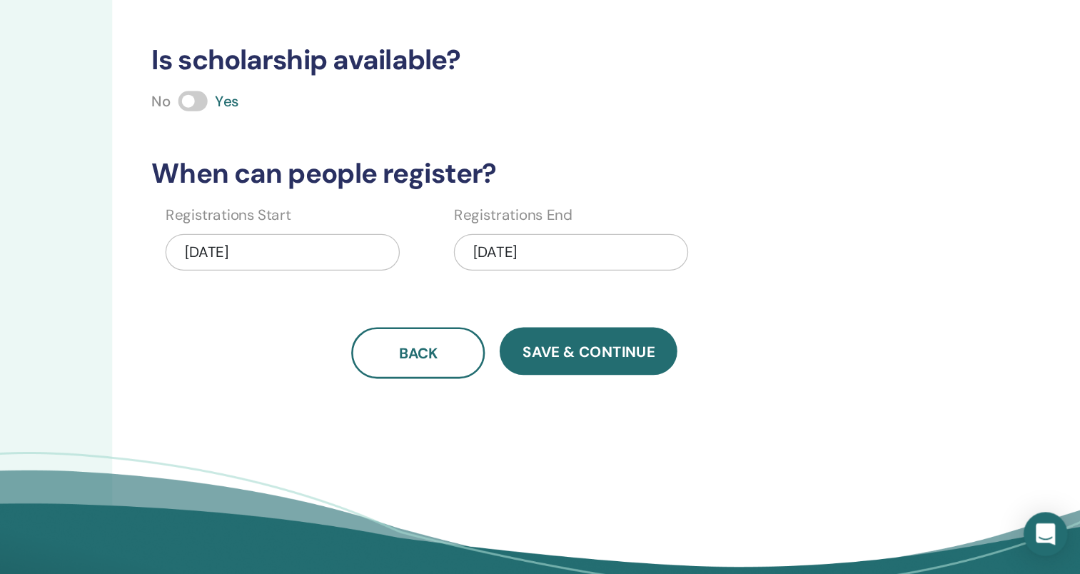
scroll to position [233, 0]
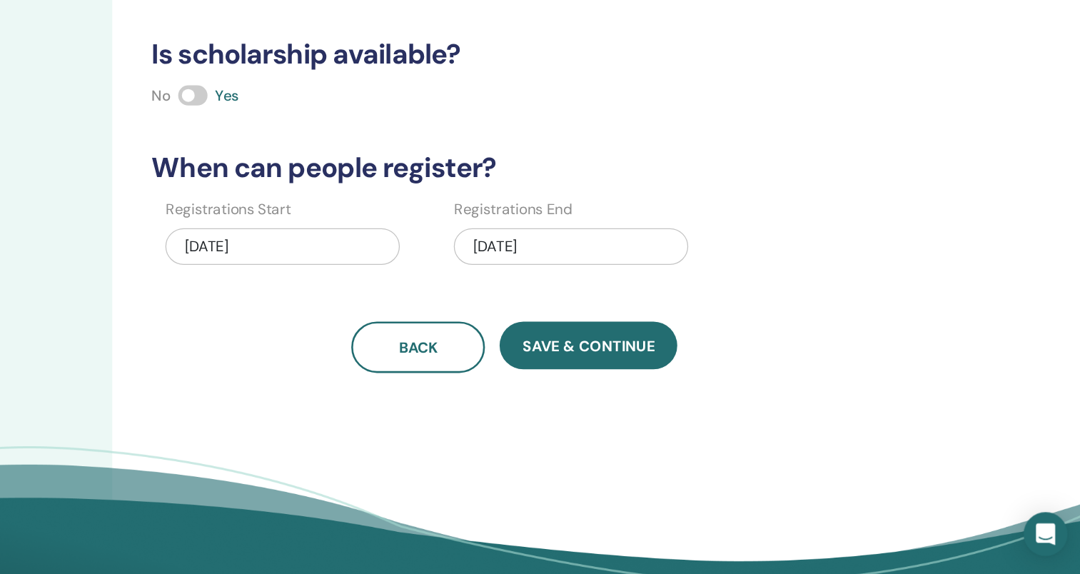
type input "***"
click at [688, 328] on div "11/16/2025" at bounding box center [678, 318] width 183 height 29
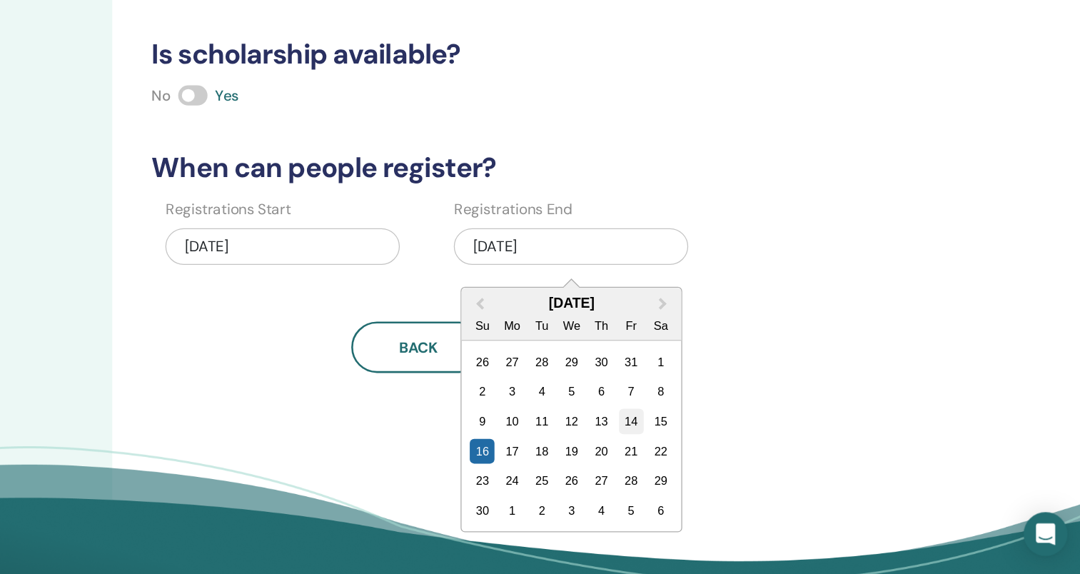
click at [722, 453] on div "14" at bounding box center [725, 454] width 19 height 19
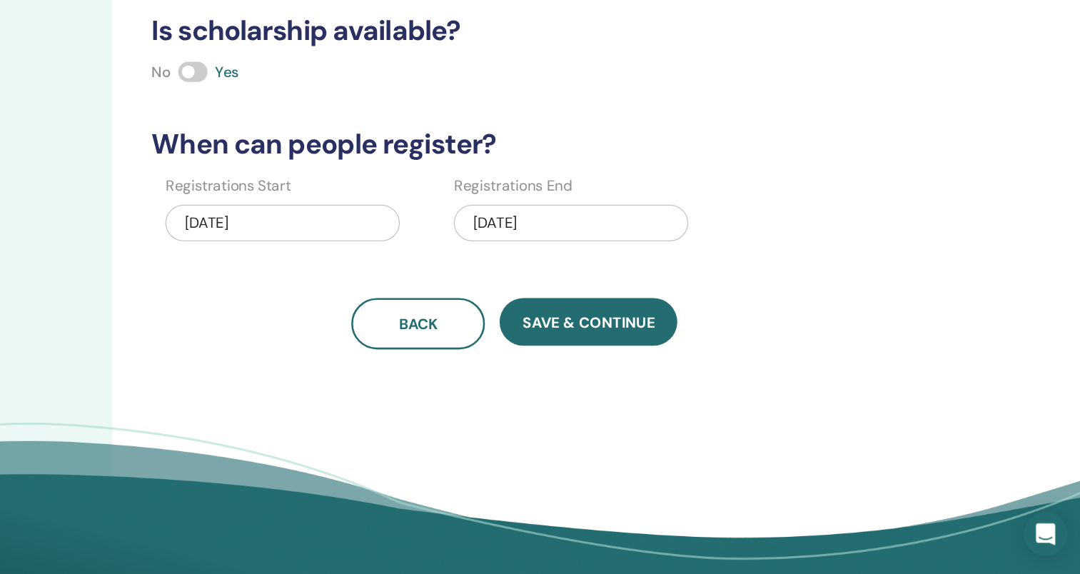
scroll to position [251, 0]
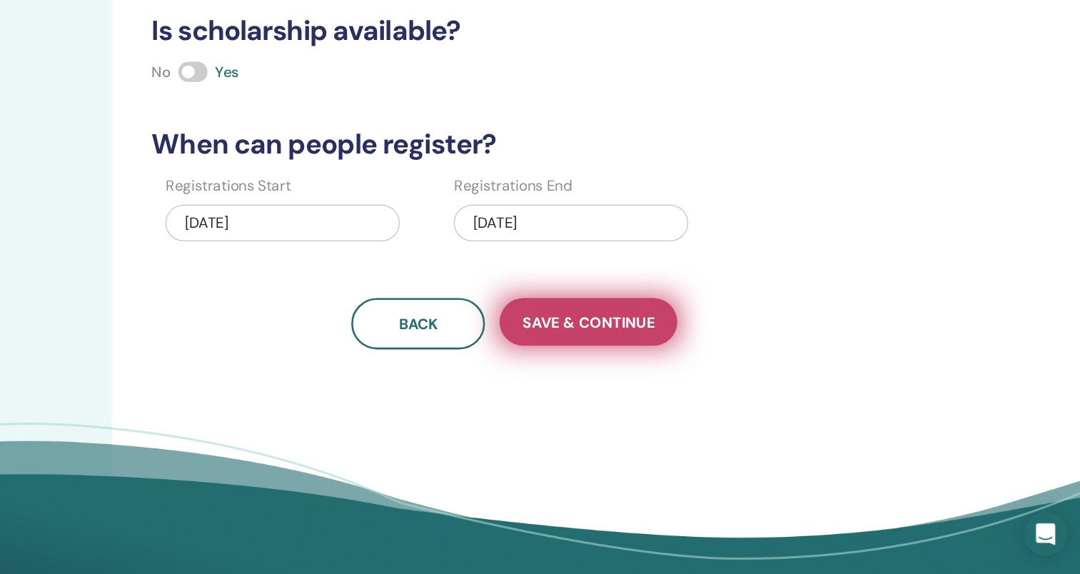
click at [715, 380] on span "Save & Continue" at bounding box center [692, 377] width 103 height 15
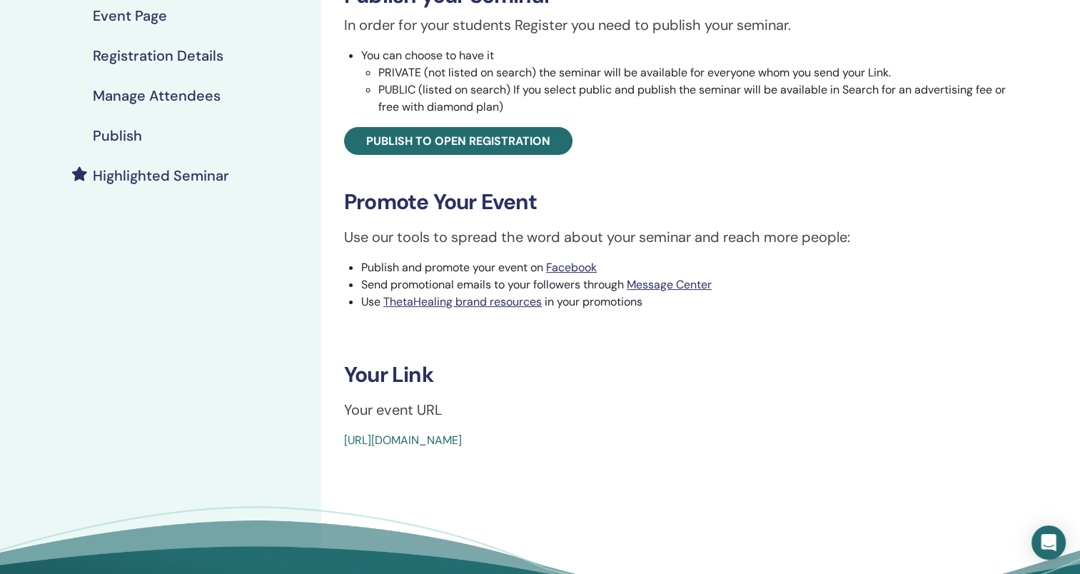
scroll to position [257, 0]
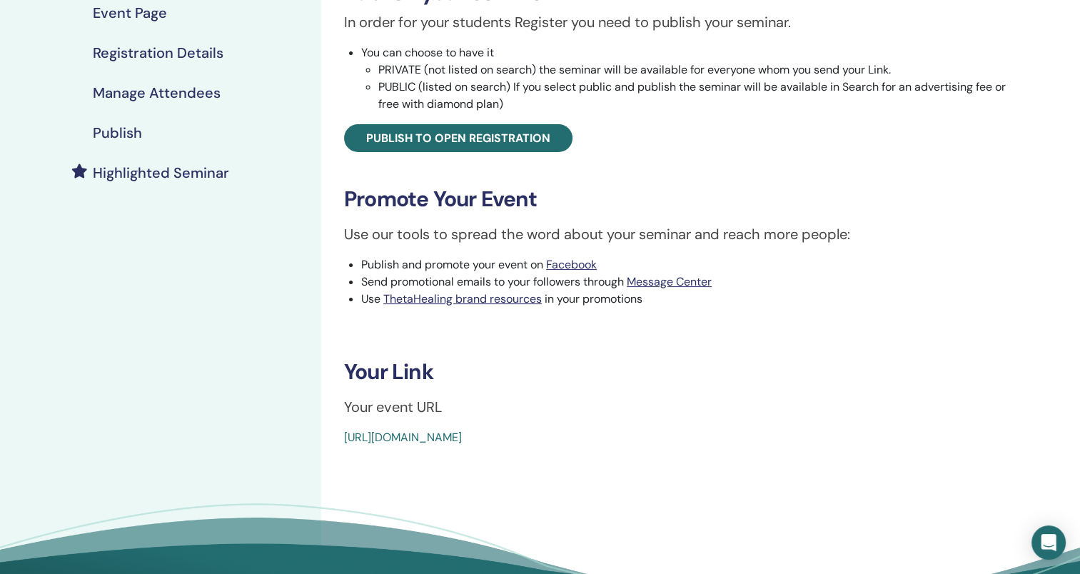
click at [581, 276] on li "Send promotional emails to your followers through Message Center" at bounding box center [689, 281] width 657 height 17
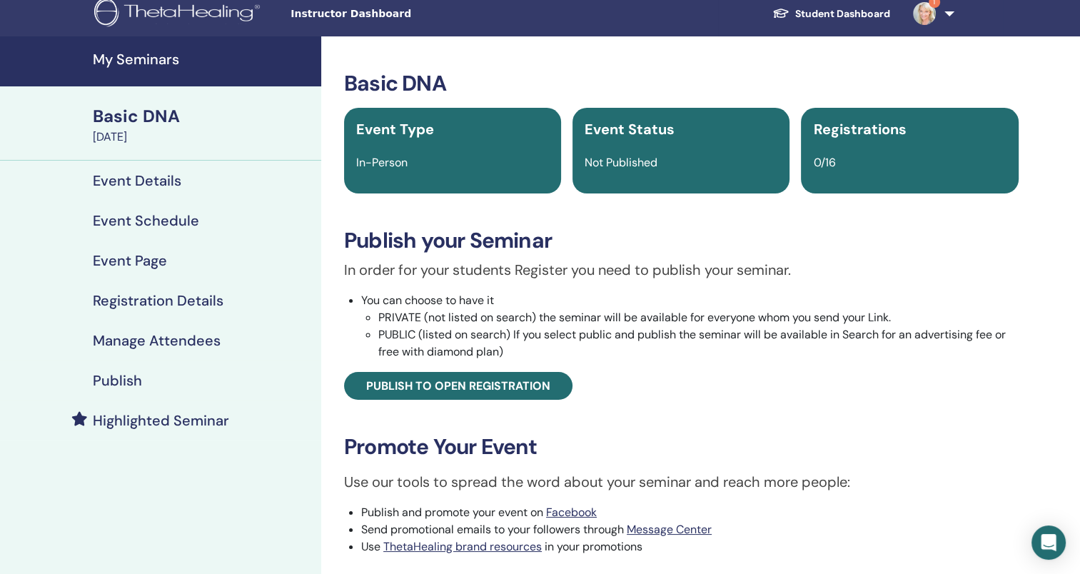
scroll to position [10, 0]
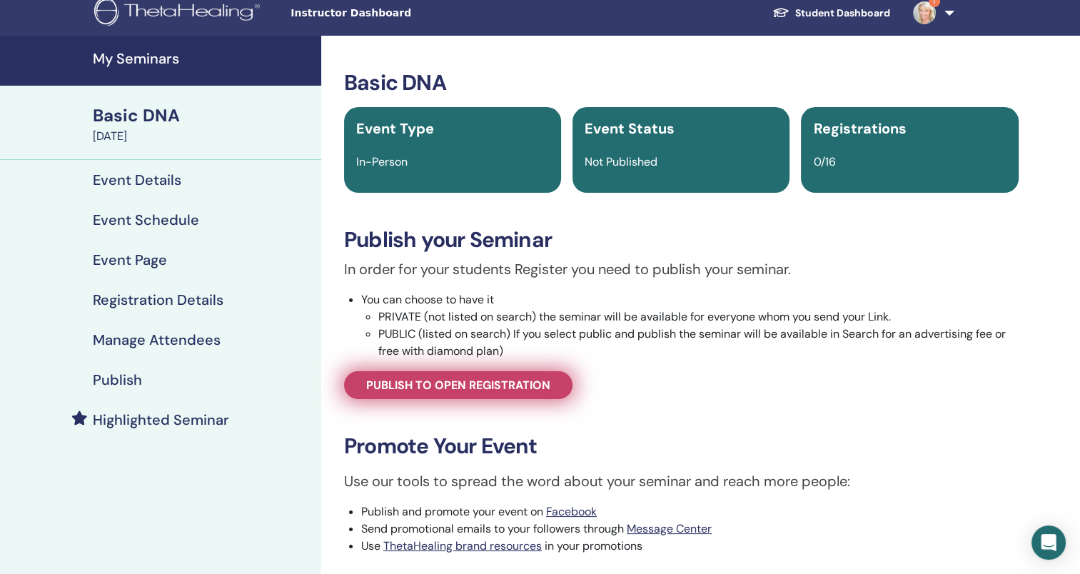
click at [527, 389] on span "Publish to open registration" at bounding box center [458, 385] width 184 height 15
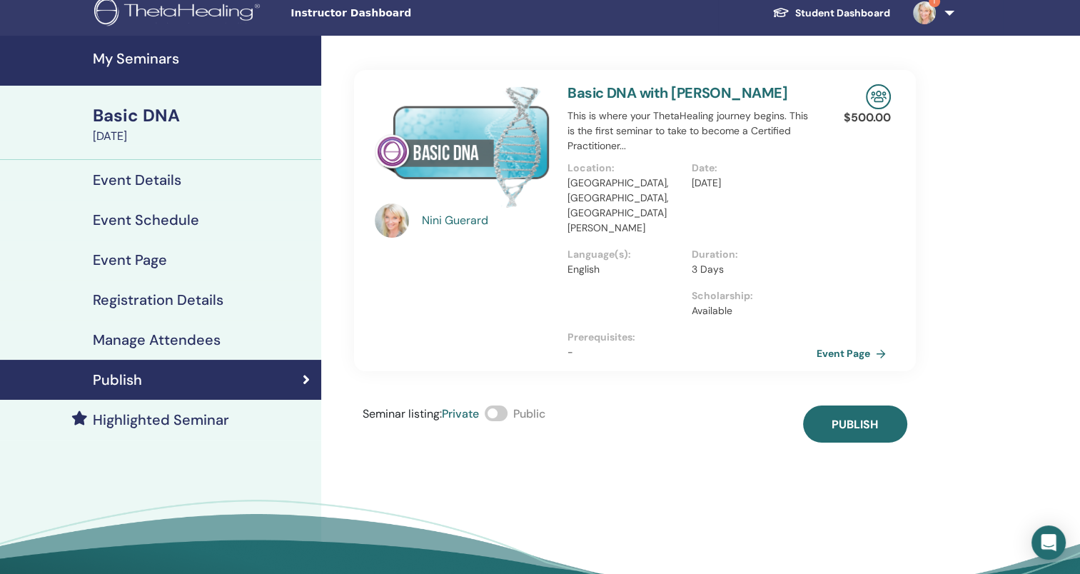
click at [506, 405] on span at bounding box center [496, 413] width 23 height 16
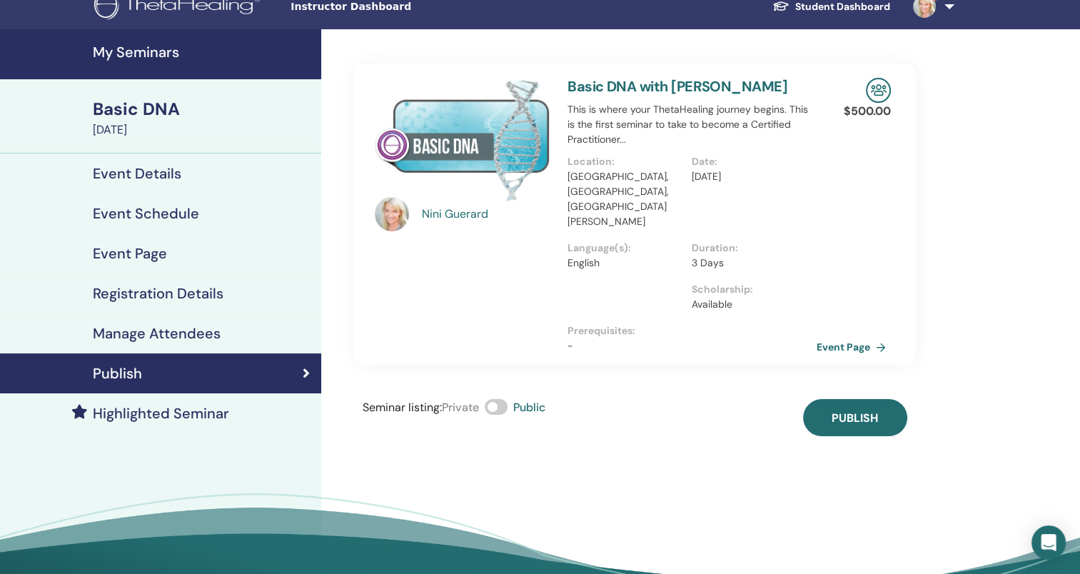
scroll to position [17, 0]
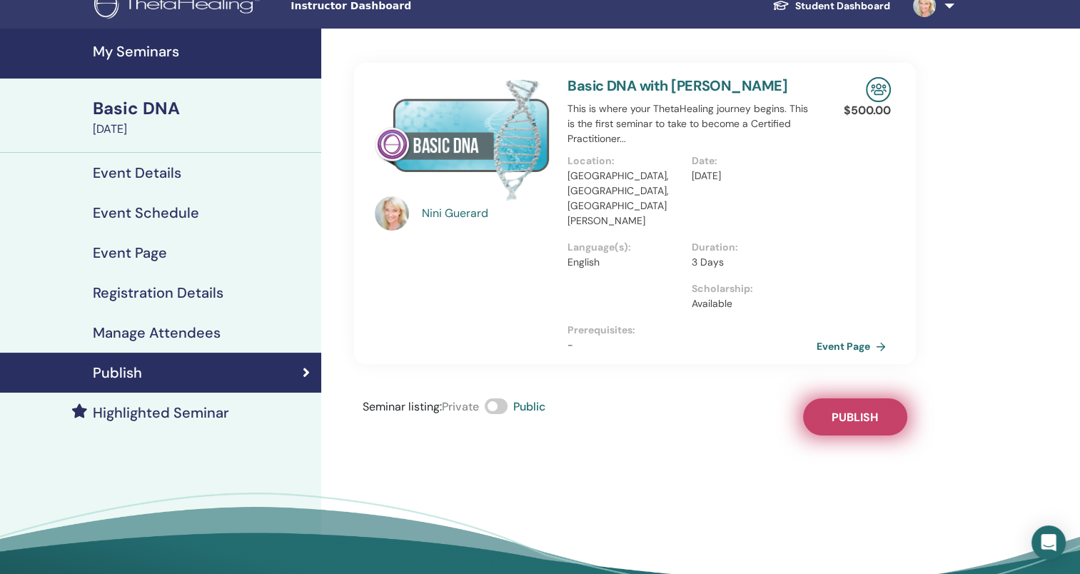
click at [862, 398] on button "Publish" at bounding box center [855, 416] width 104 height 37
click at [192, 211] on h4 "Event Schedule" at bounding box center [146, 212] width 106 height 17
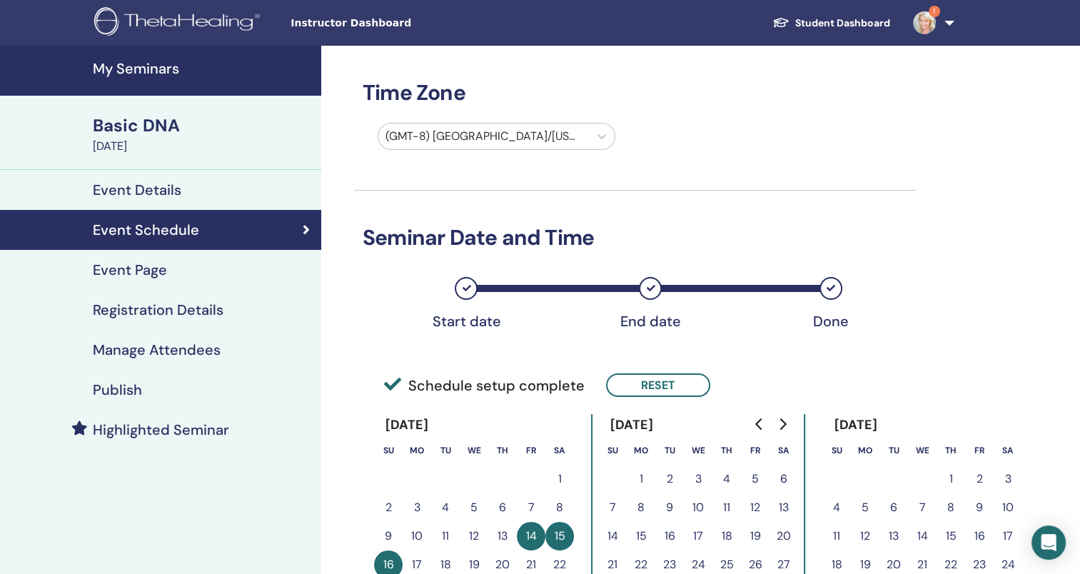
click at [200, 306] on h4 "Registration Details" at bounding box center [158, 309] width 131 height 17
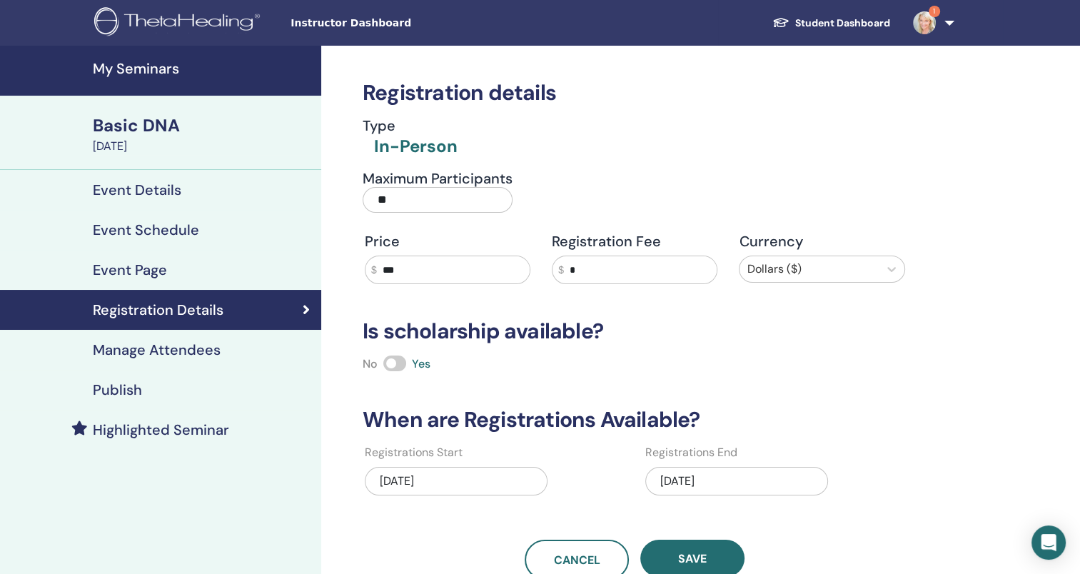
click at [173, 440] on link "Highlighted Seminar" at bounding box center [160, 430] width 321 height 40
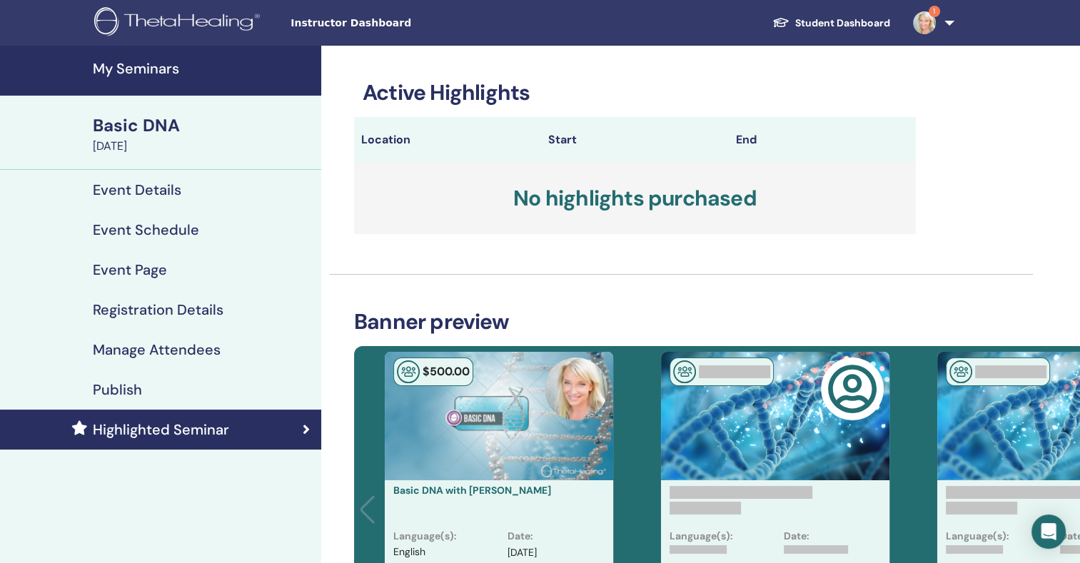
click at [146, 392] on div "Publish" at bounding box center [160, 389] width 298 height 17
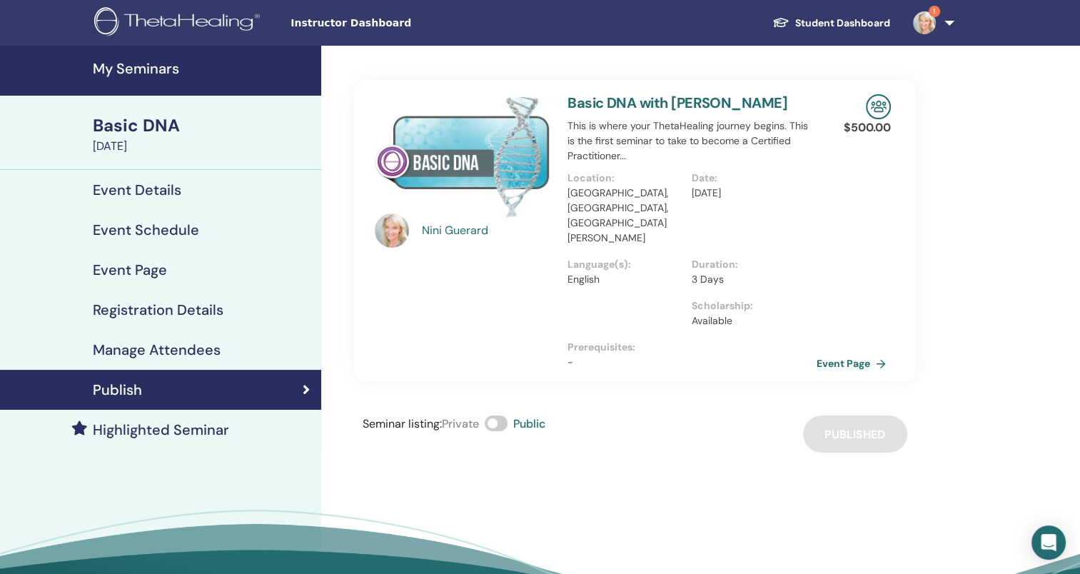
click at [156, 271] on h4 "Event Page" at bounding box center [130, 269] width 74 height 17
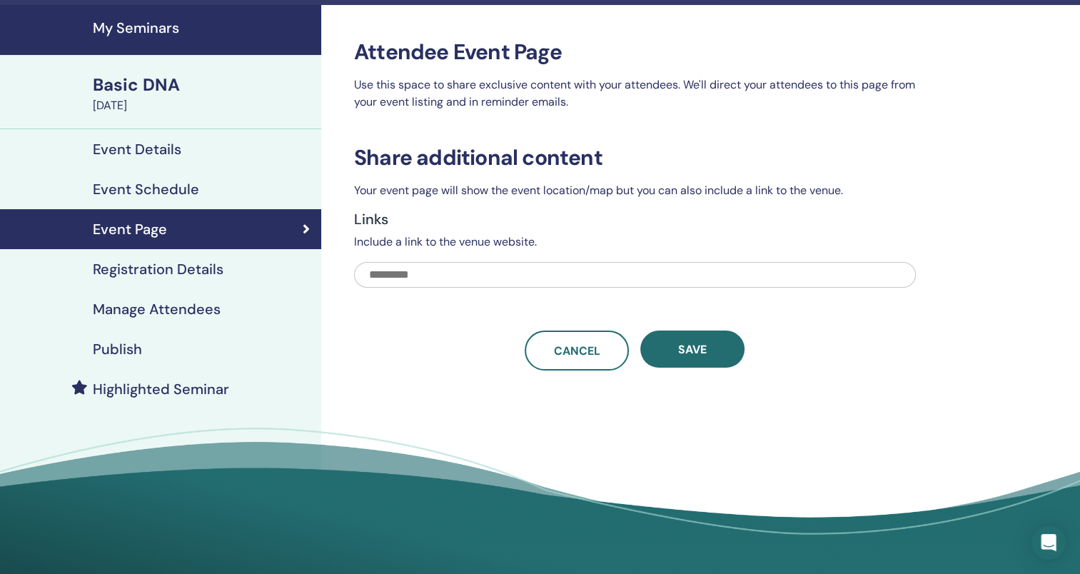
scroll to position [42, 0]
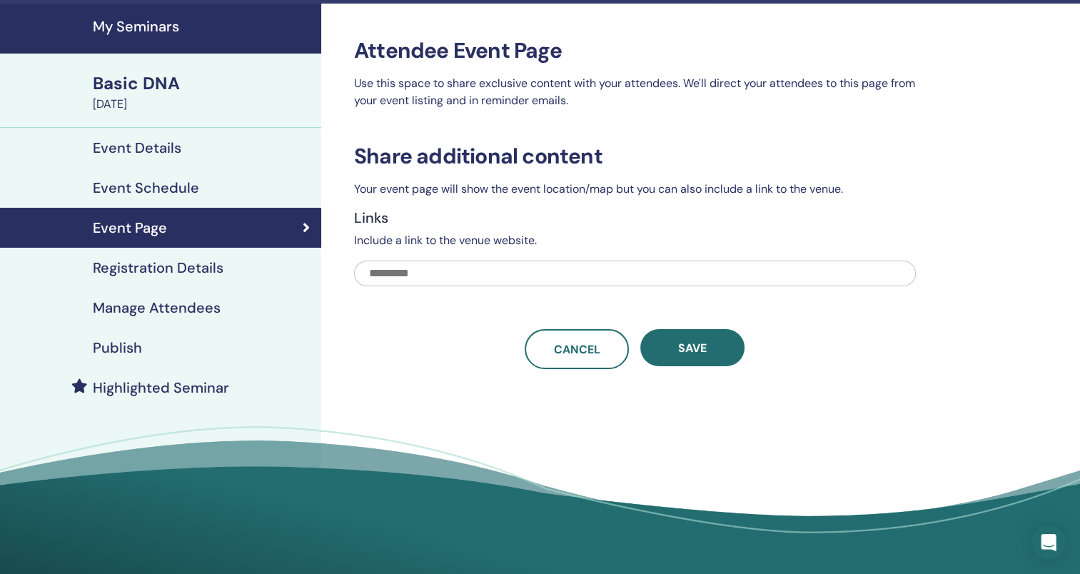
click at [460, 271] on input "text" at bounding box center [635, 274] width 562 height 26
type input "**********"
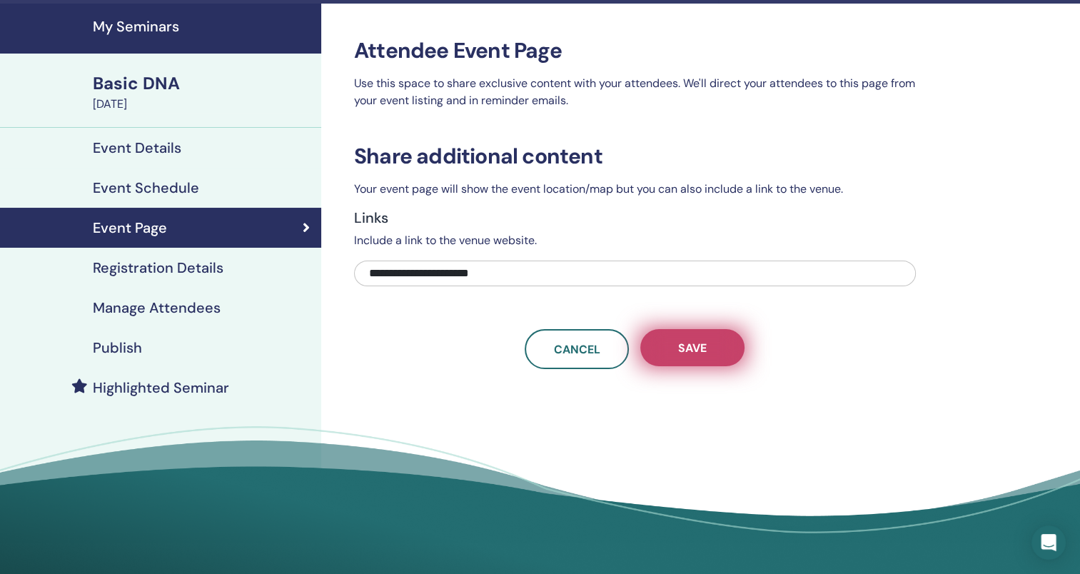
click at [695, 348] on span "Save" at bounding box center [692, 347] width 29 height 15
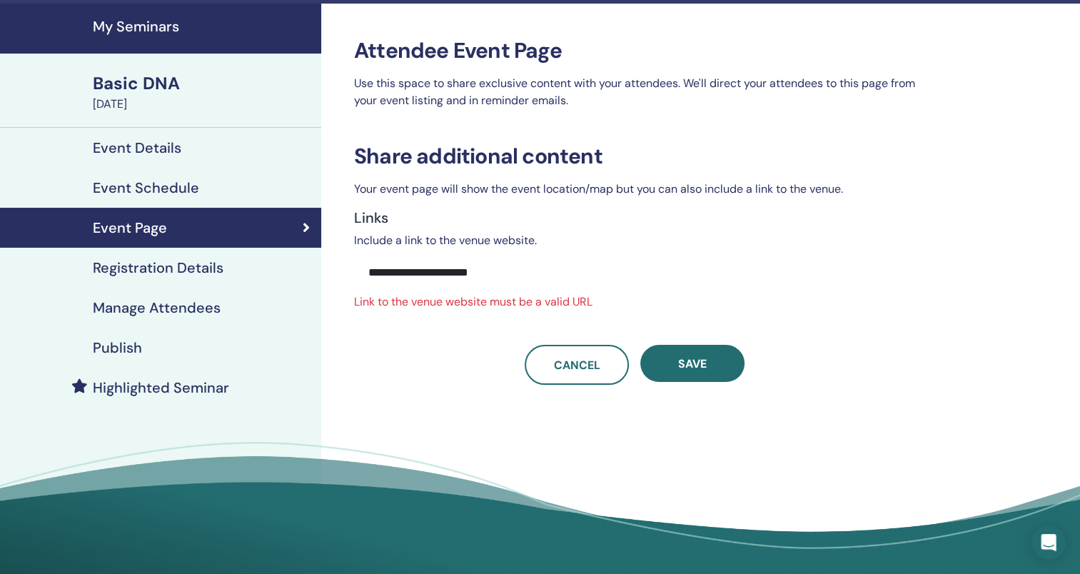
click at [186, 308] on h4 "Manage Attendees" at bounding box center [157, 307] width 128 height 17
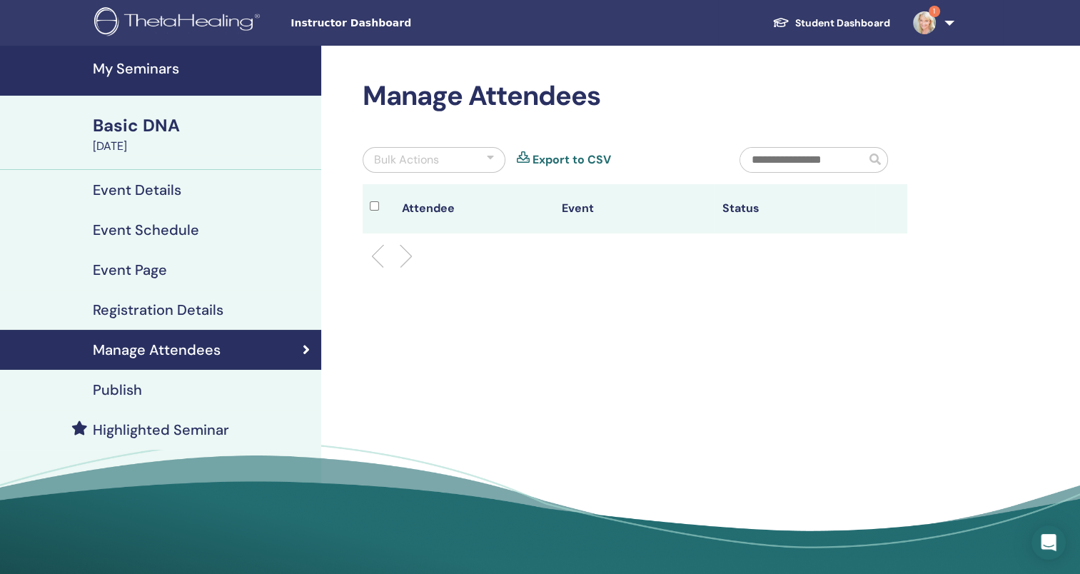
click at [121, 375] on link "Publish" at bounding box center [160, 390] width 321 height 40
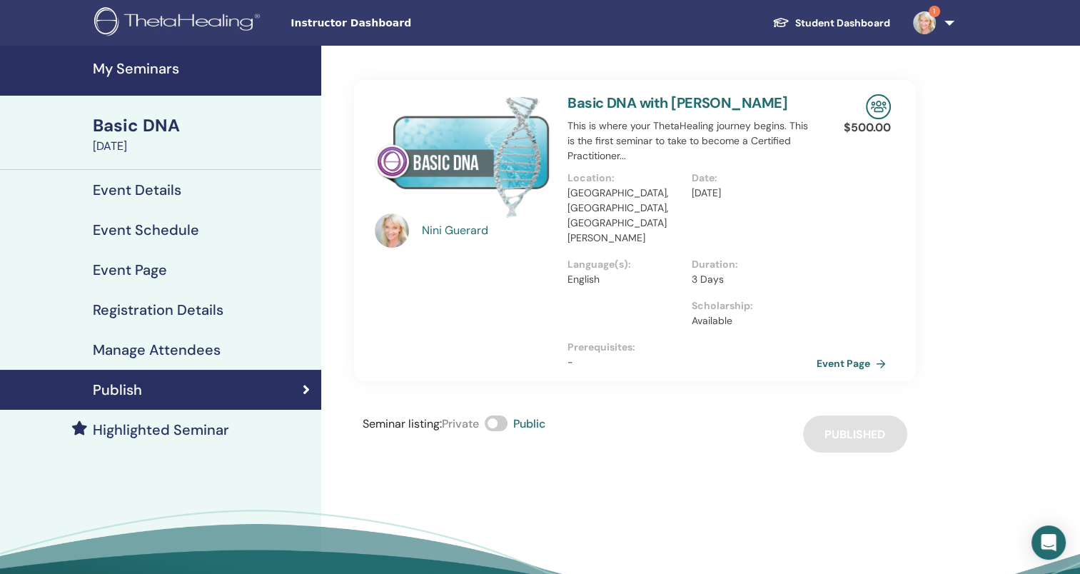
click at [348, 21] on span "Instructor Dashboard" at bounding box center [398, 23] width 214 height 15
click at [371, 27] on span "Instructor Dashboard" at bounding box center [398, 23] width 214 height 15
click at [384, 26] on span "Instructor Dashboard" at bounding box center [398, 23] width 214 height 15
click at [390, 49] on div "[PERSON_NAME] Basic DNA with [PERSON_NAME] This is where your ThetaHealing jour…" at bounding box center [635, 249] width 562 height 407
click at [373, 29] on span "Instructor Dashboard" at bounding box center [398, 23] width 214 height 15
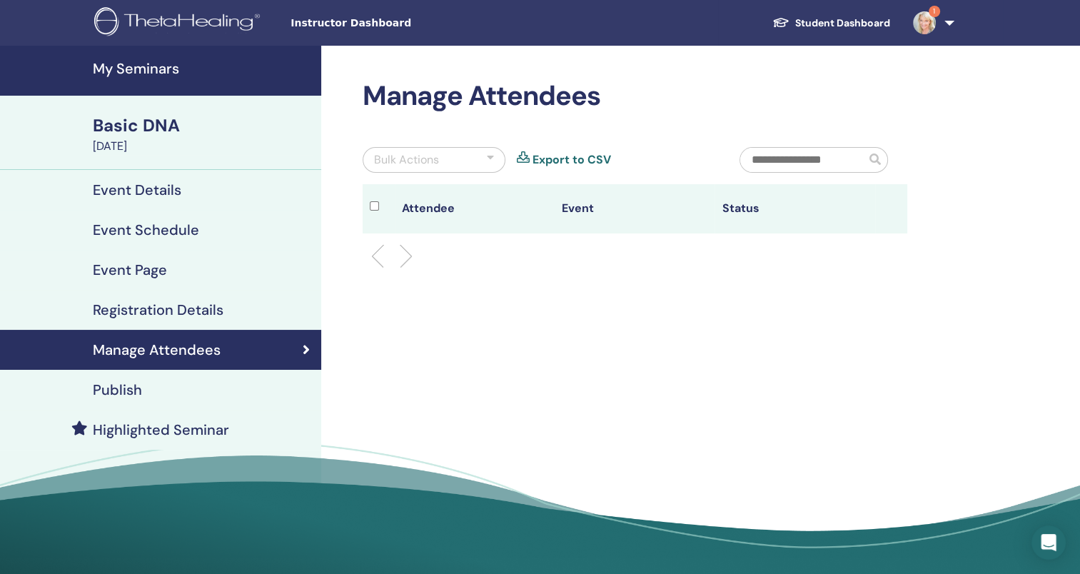
click at [148, 263] on h4 "Event Page" at bounding box center [130, 269] width 74 height 17
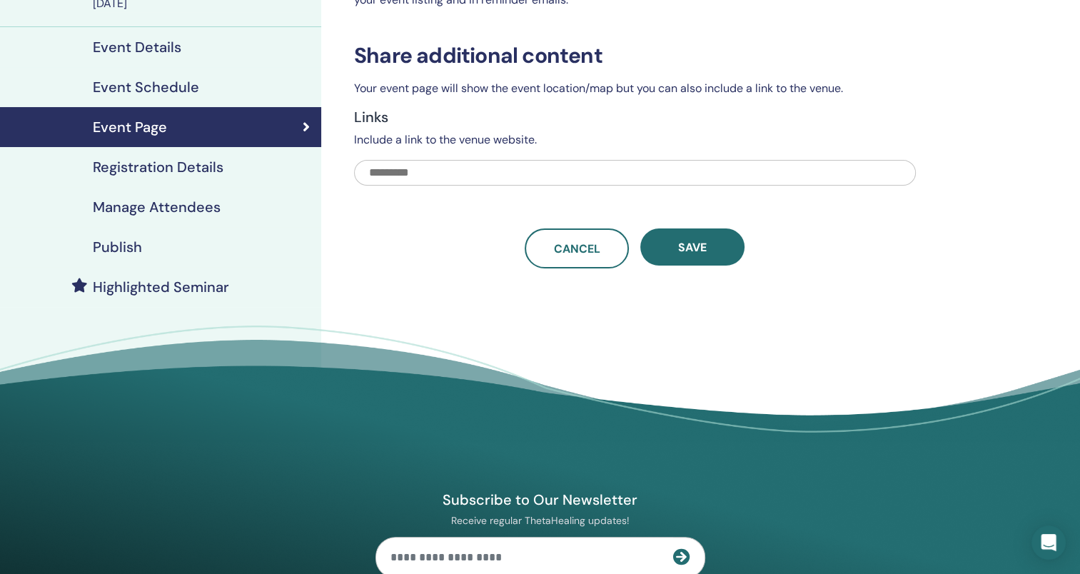
scroll to position [146, 0]
